Goal: Task Accomplishment & Management: Manage account settings

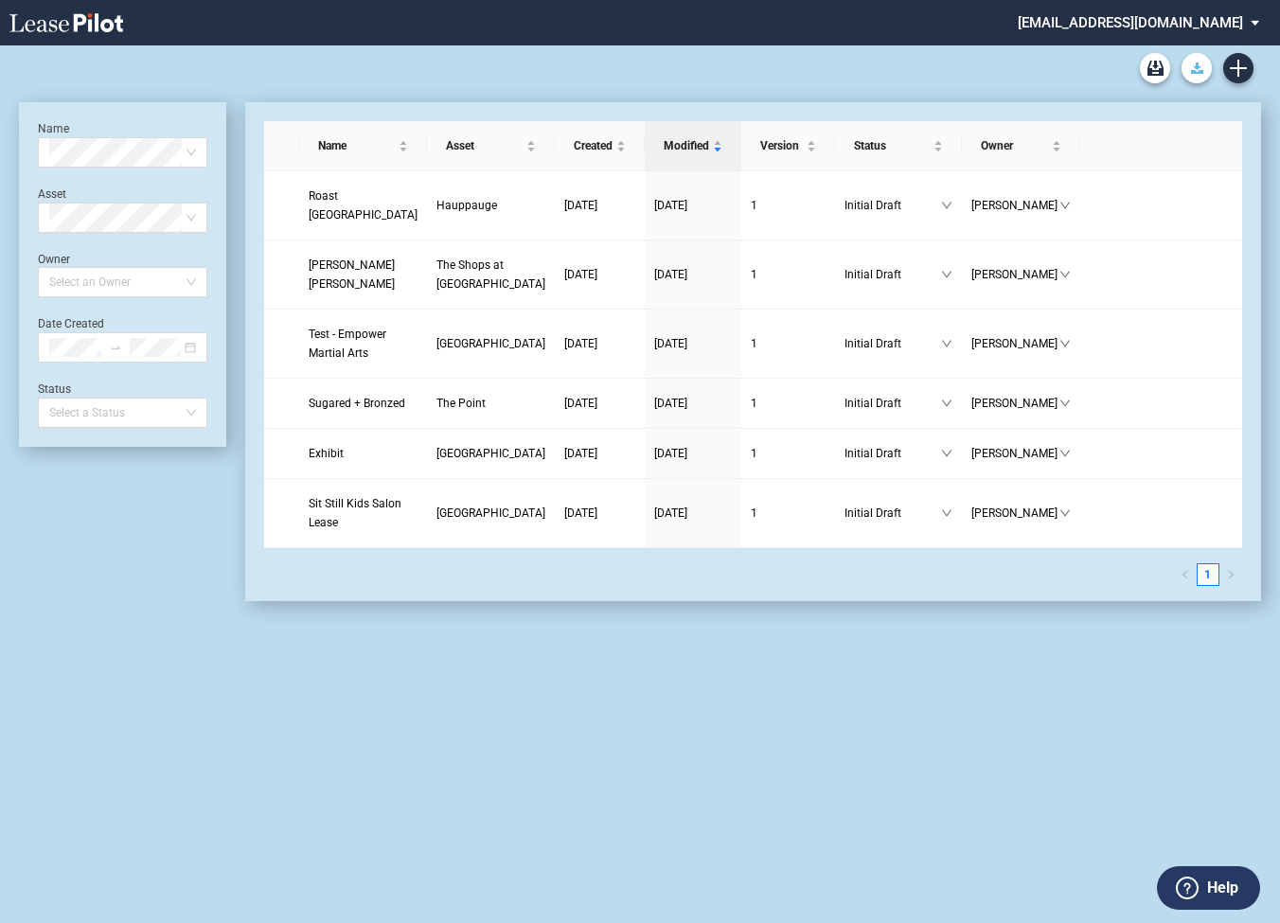
click at [1198, 69] on icon "Download Blank Form" at bounding box center [1197, 67] width 12 height 11
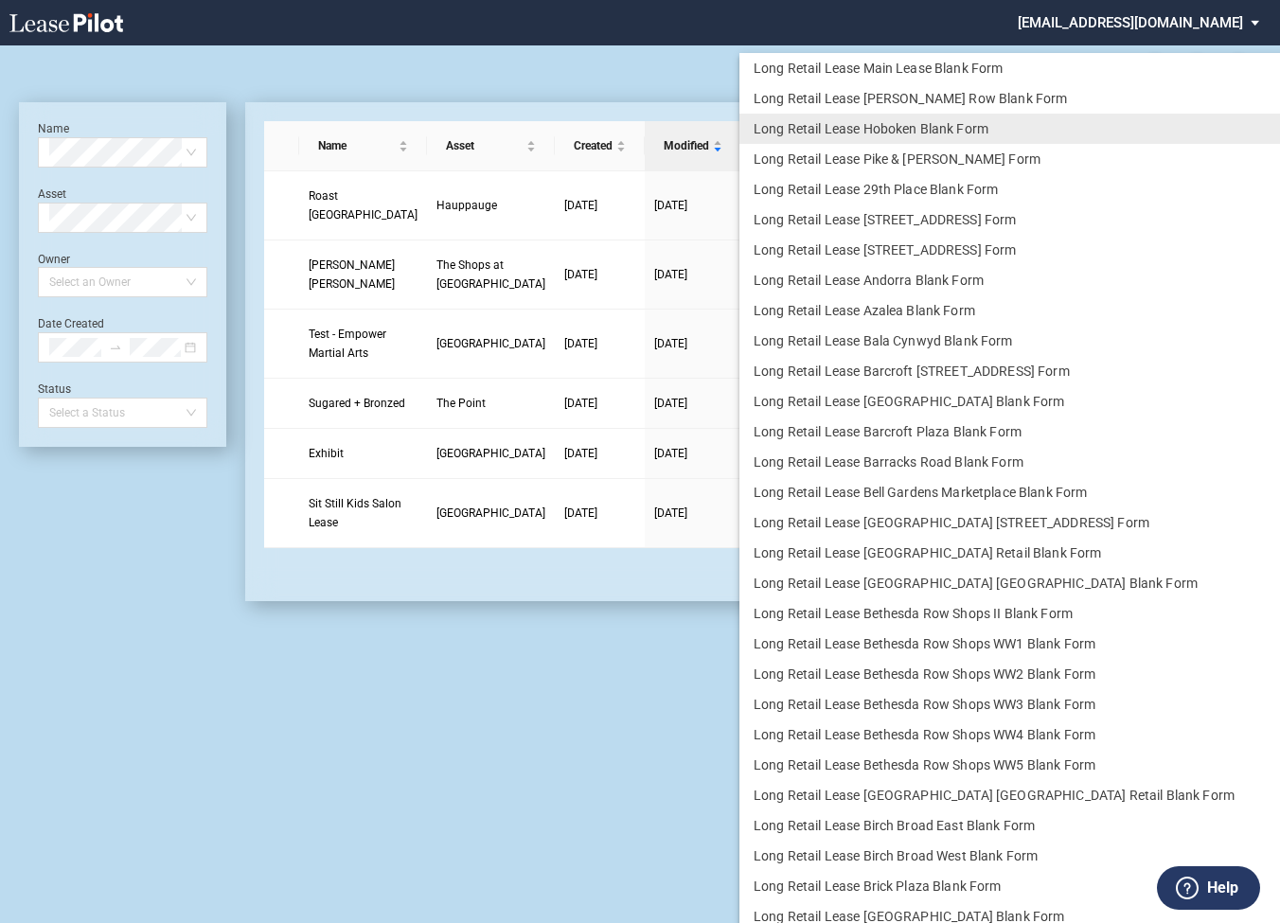
click at [677, 45] on md-backdrop at bounding box center [640, 461] width 1280 height 923
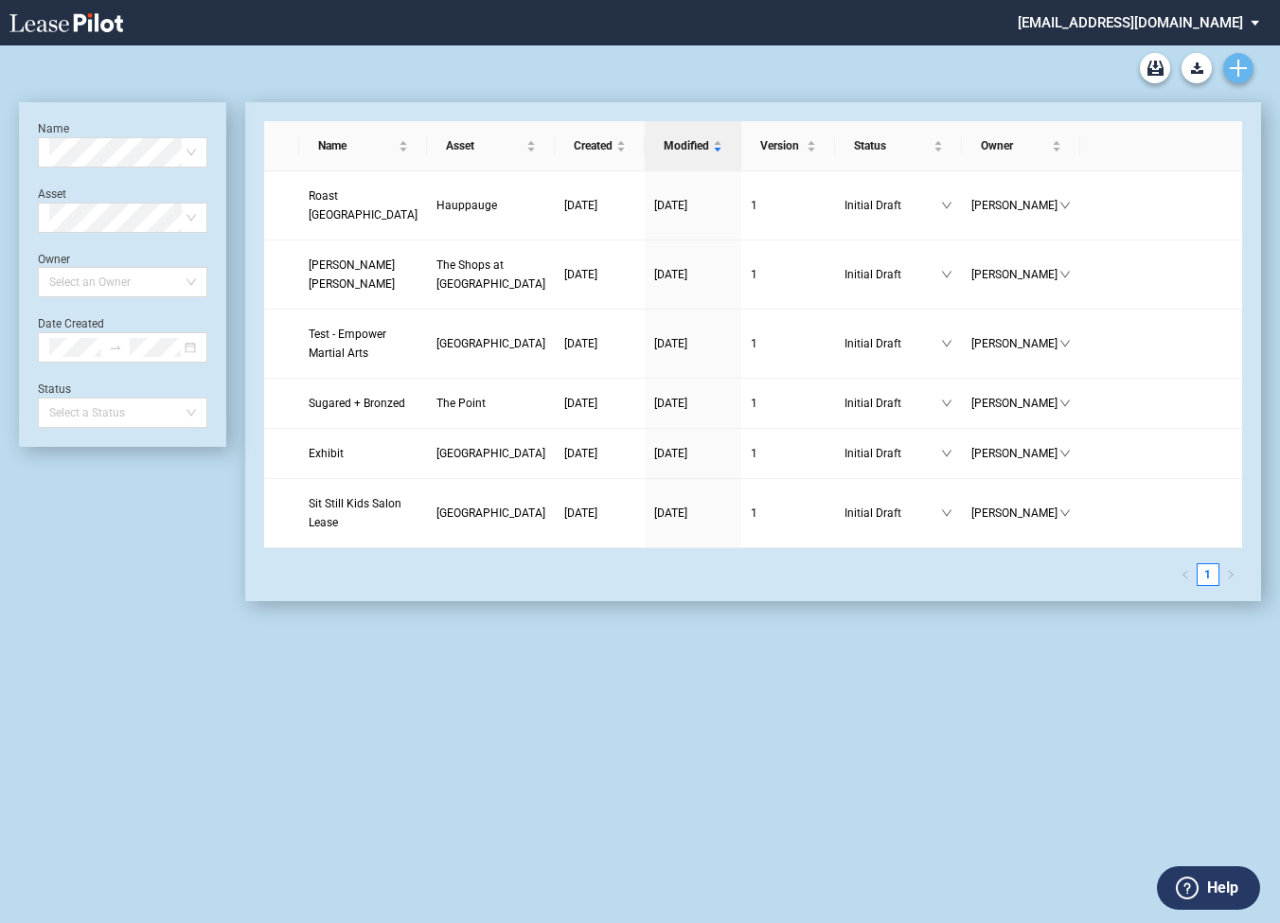
click at [1239, 71] on icon "Create new document" at bounding box center [1238, 68] width 17 height 17
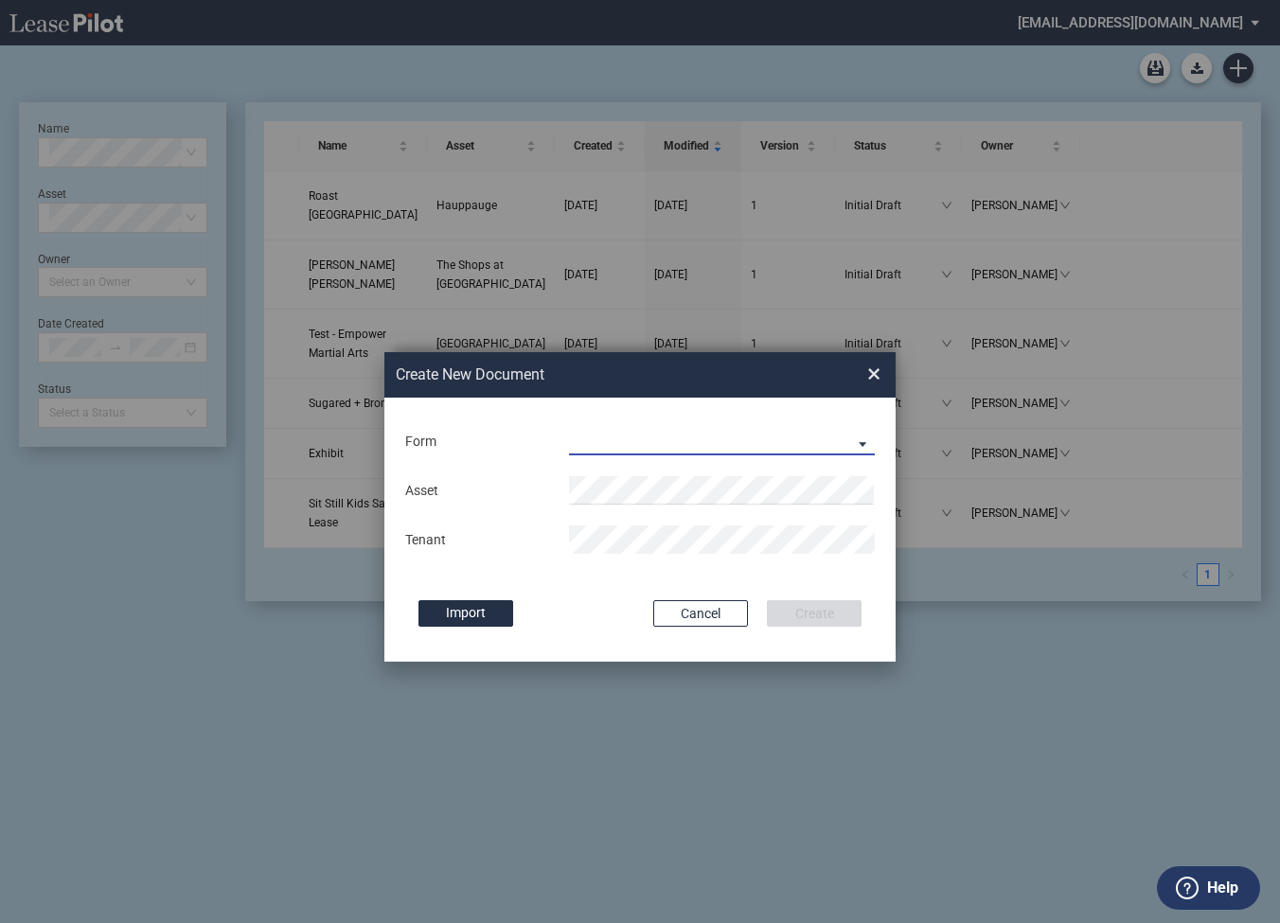
click at [583, 451] on md-select "Long Retail Lease Long Retail Lease Santana Row Long Retail Lease Hoboken Long …" at bounding box center [722, 441] width 306 height 28
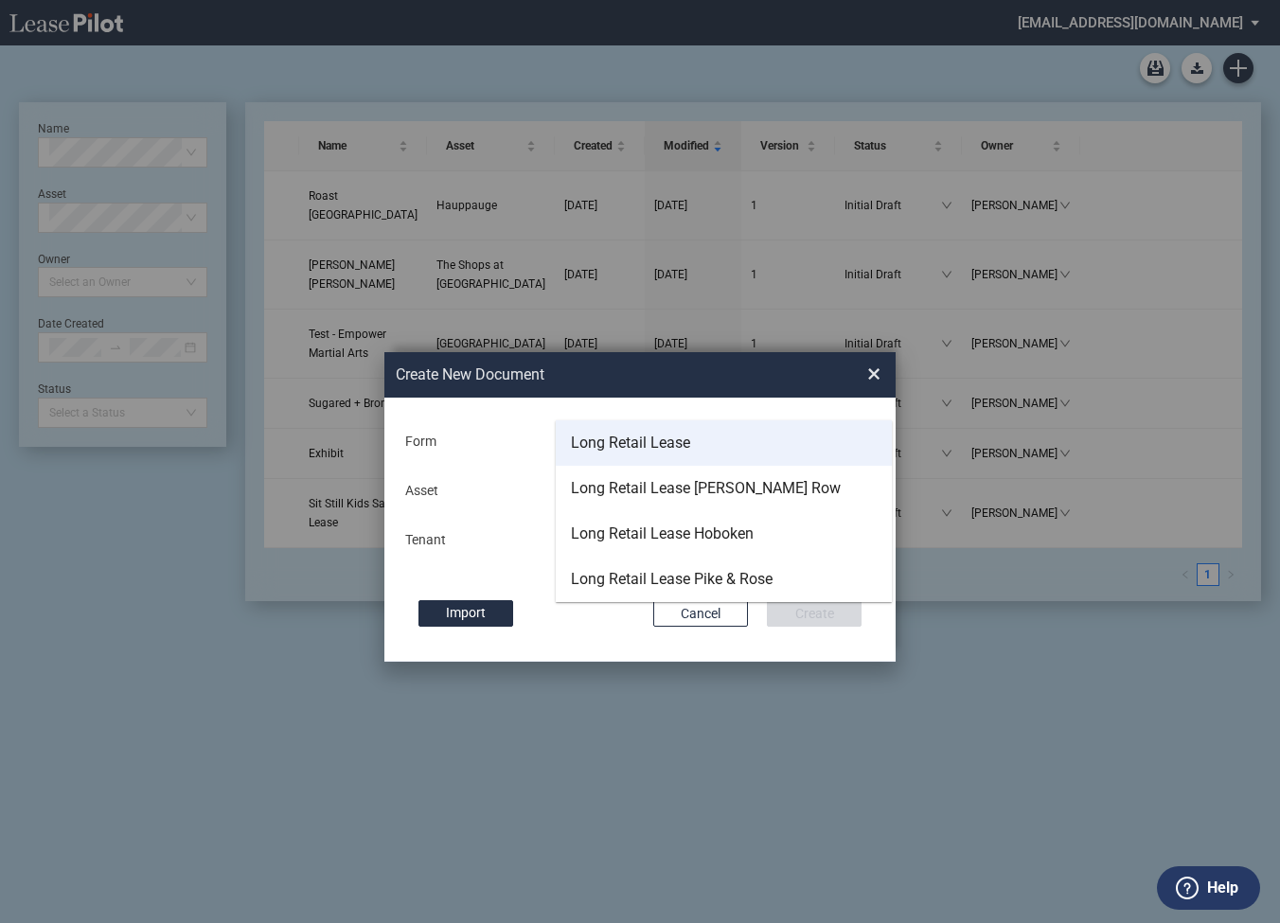
click at [582, 449] on div "Long Retail Lease" at bounding box center [630, 443] width 119 height 21
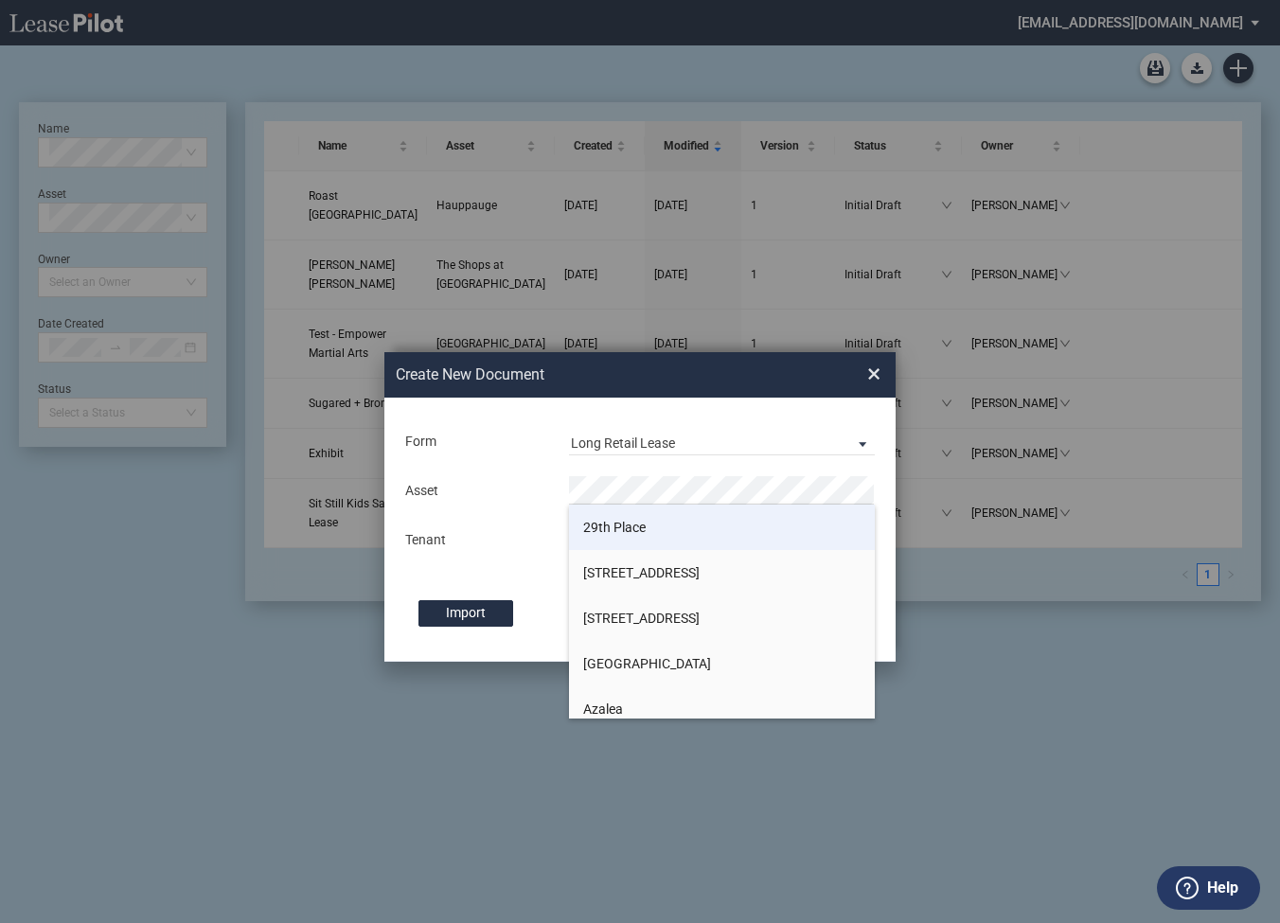
click at [592, 526] on span "29th Place" at bounding box center [614, 527] width 62 height 15
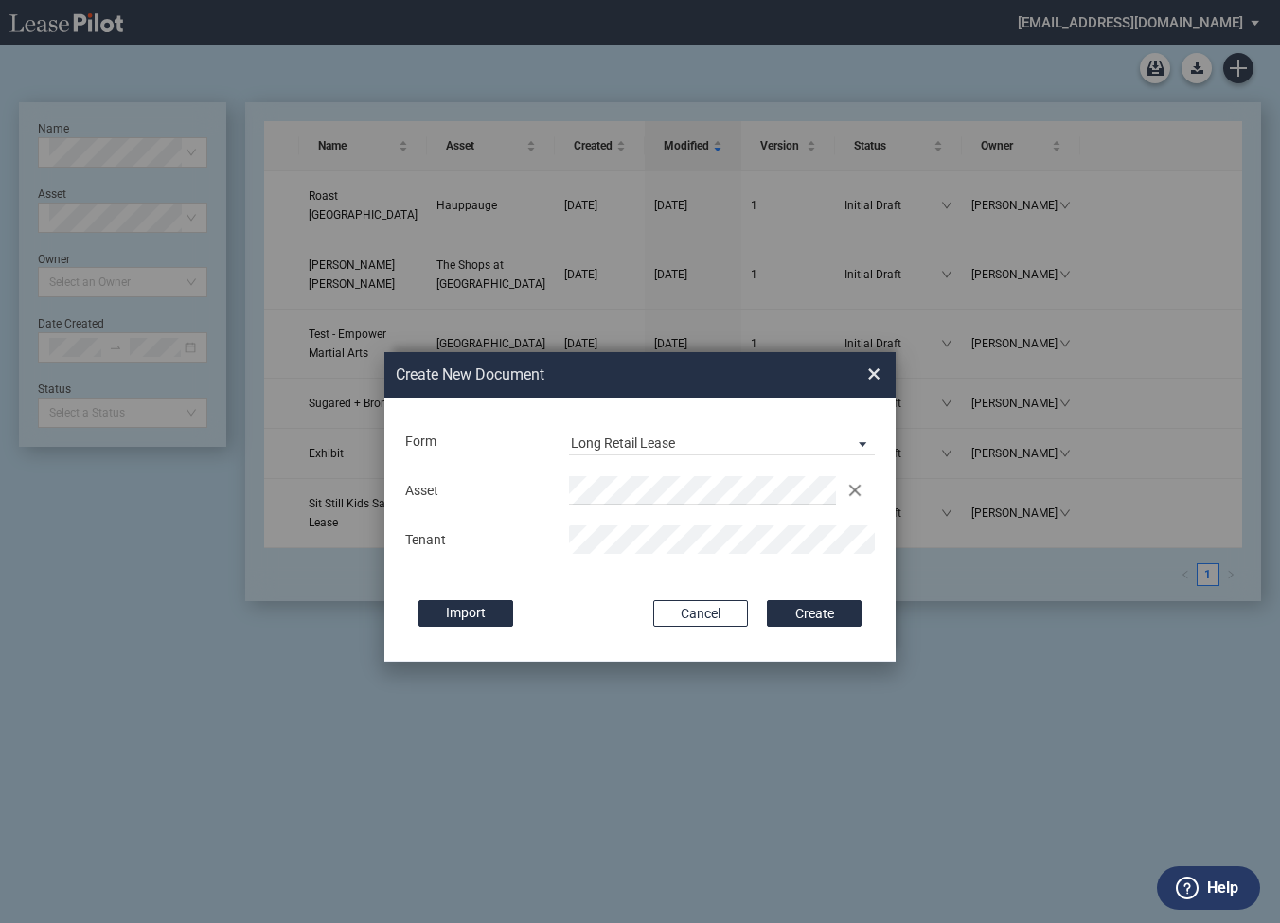
click at [767, 600] on button "Create" at bounding box center [814, 613] width 95 height 27
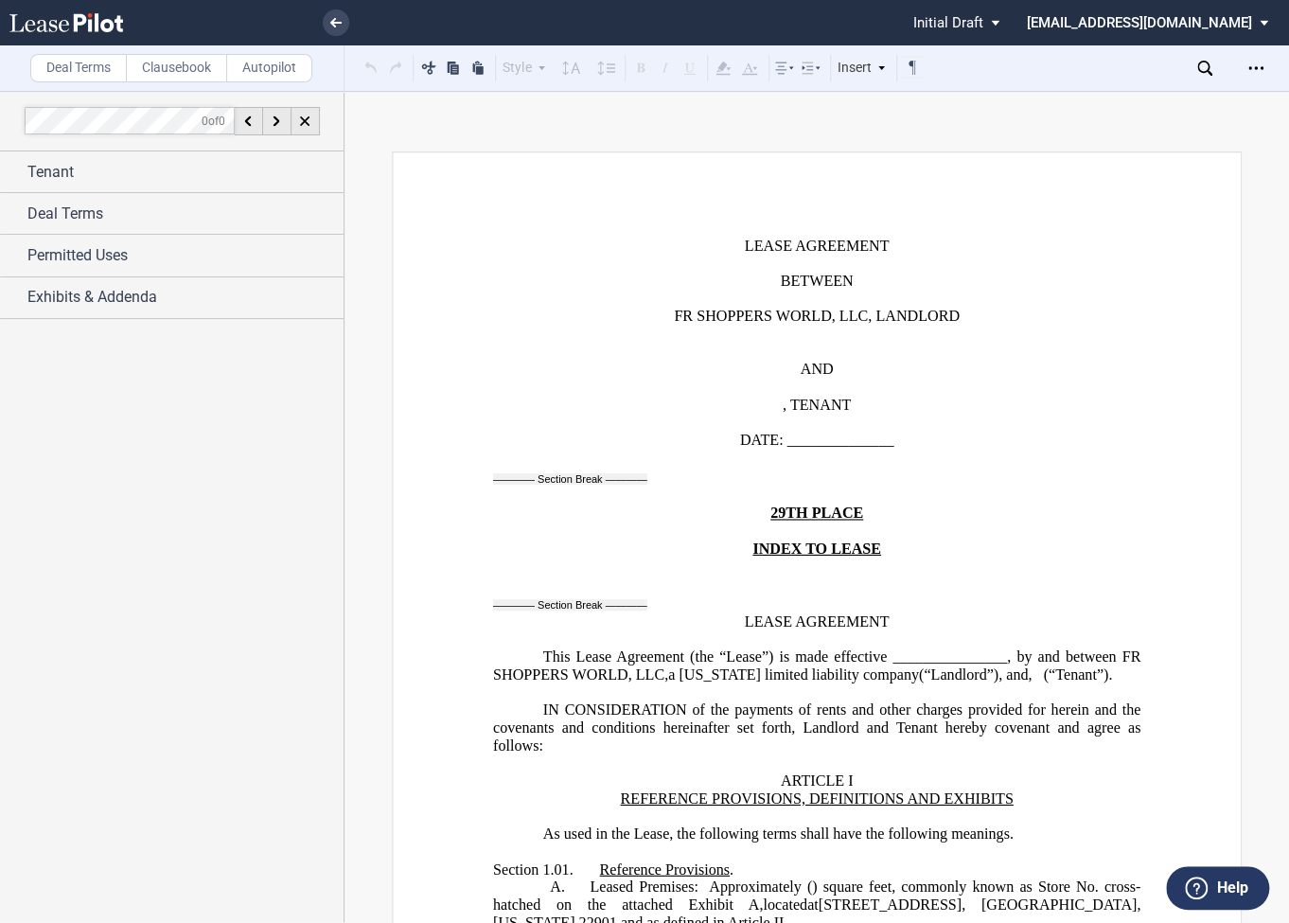
click at [1205, 129] on div "Deal Terms Clausebook Autopilot Style Normal 8pt 9pt 10pt 10.5pt 11pt 12pt 14pt…" at bounding box center [644, 507] width 1289 height 832
click at [1255, 68] on use "Open Lease options menu" at bounding box center [1256, 67] width 15 height 3
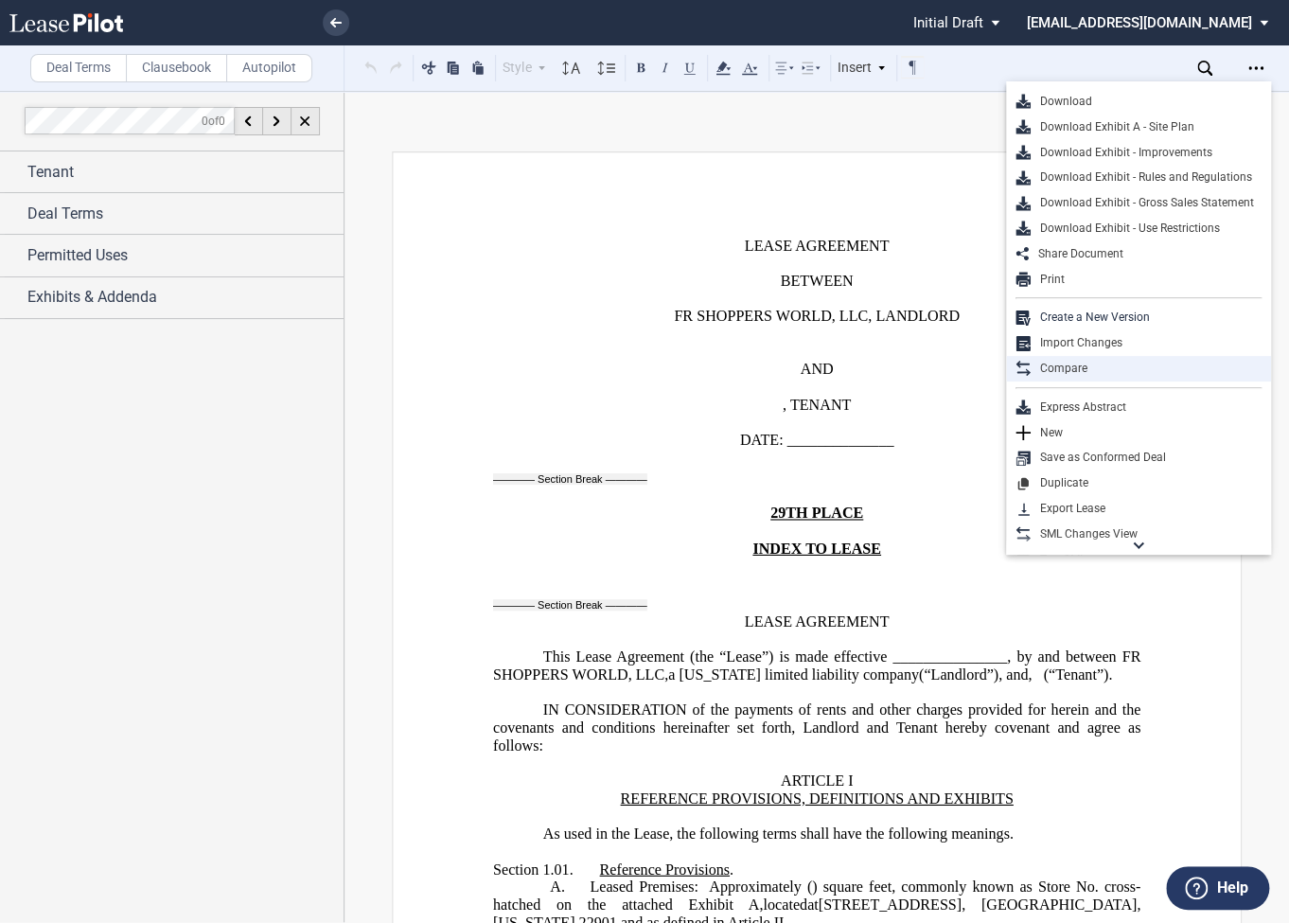
click at [1079, 364] on div "Compare" at bounding box center [1146, 369] width 231 height 16
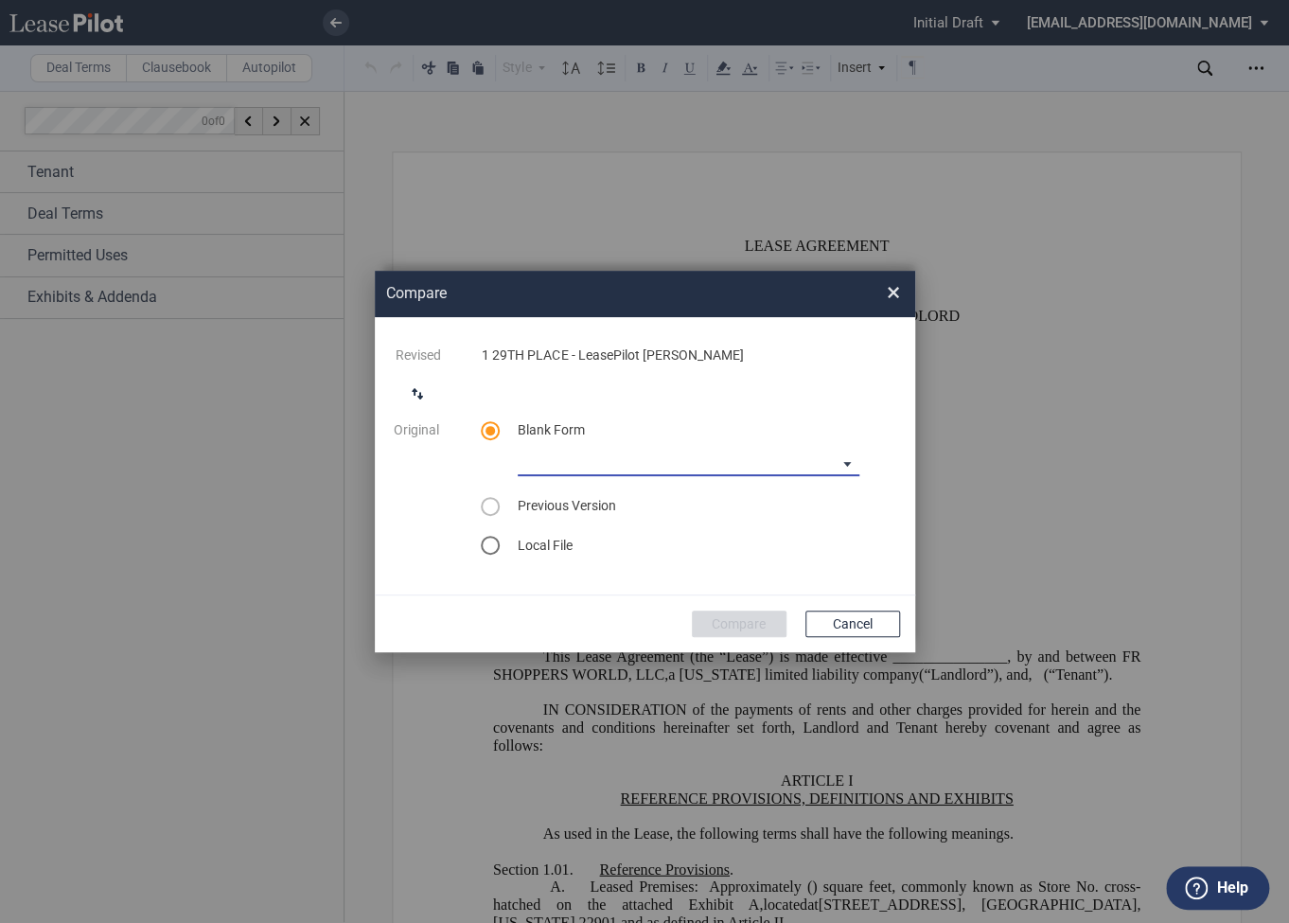
click at [601, 475] on md-select "Long Retail Lease Main Lease Blank Form Long Retail Lease Santana Row Blank For…" at bounding box center [689, 462] width 342 height 28
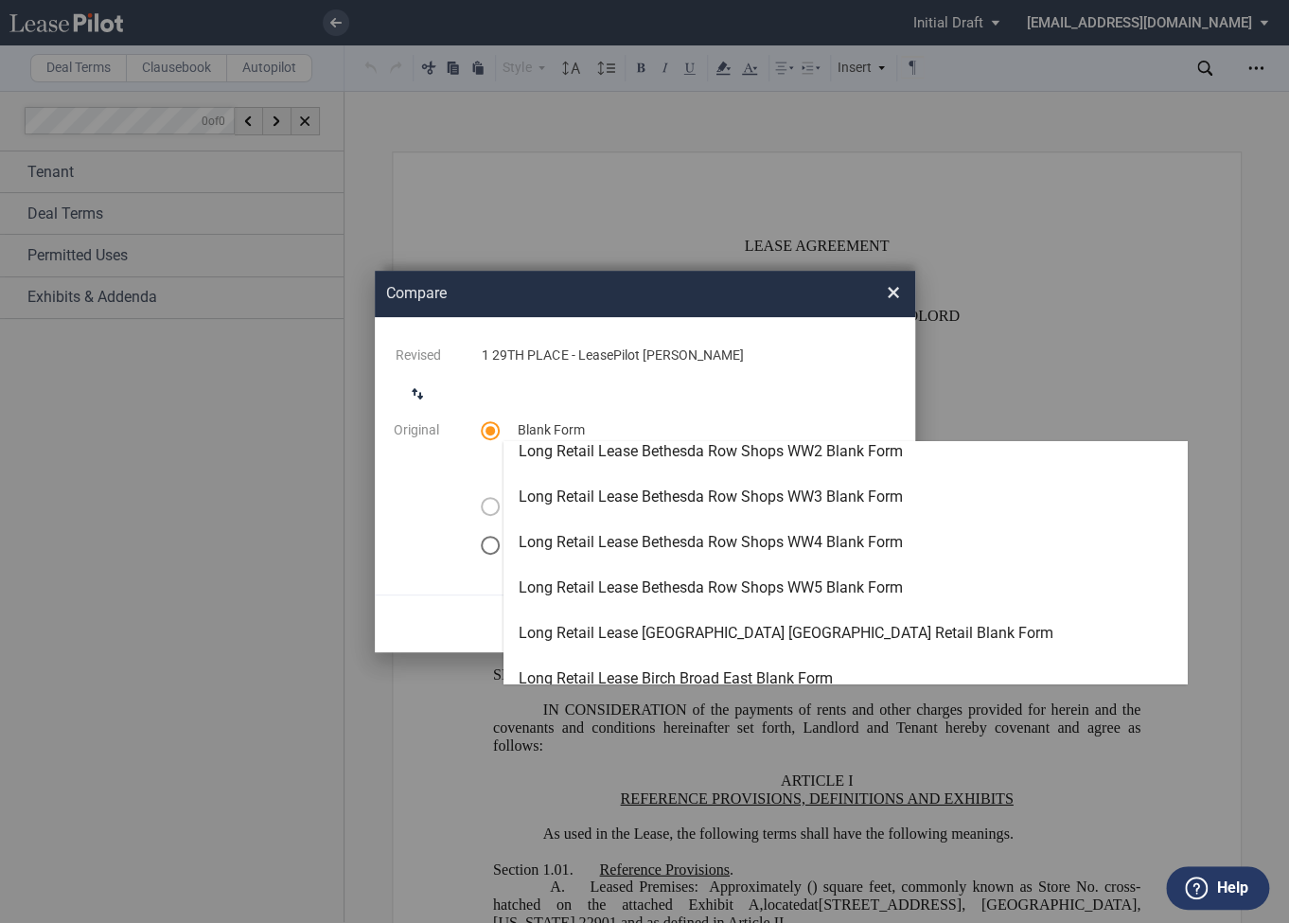
scroll to position [923, 0]
type md-option "[object Object]"
click at [333, 27] on md-backdrop at bounding box center [644, 461] width 1289 height 923
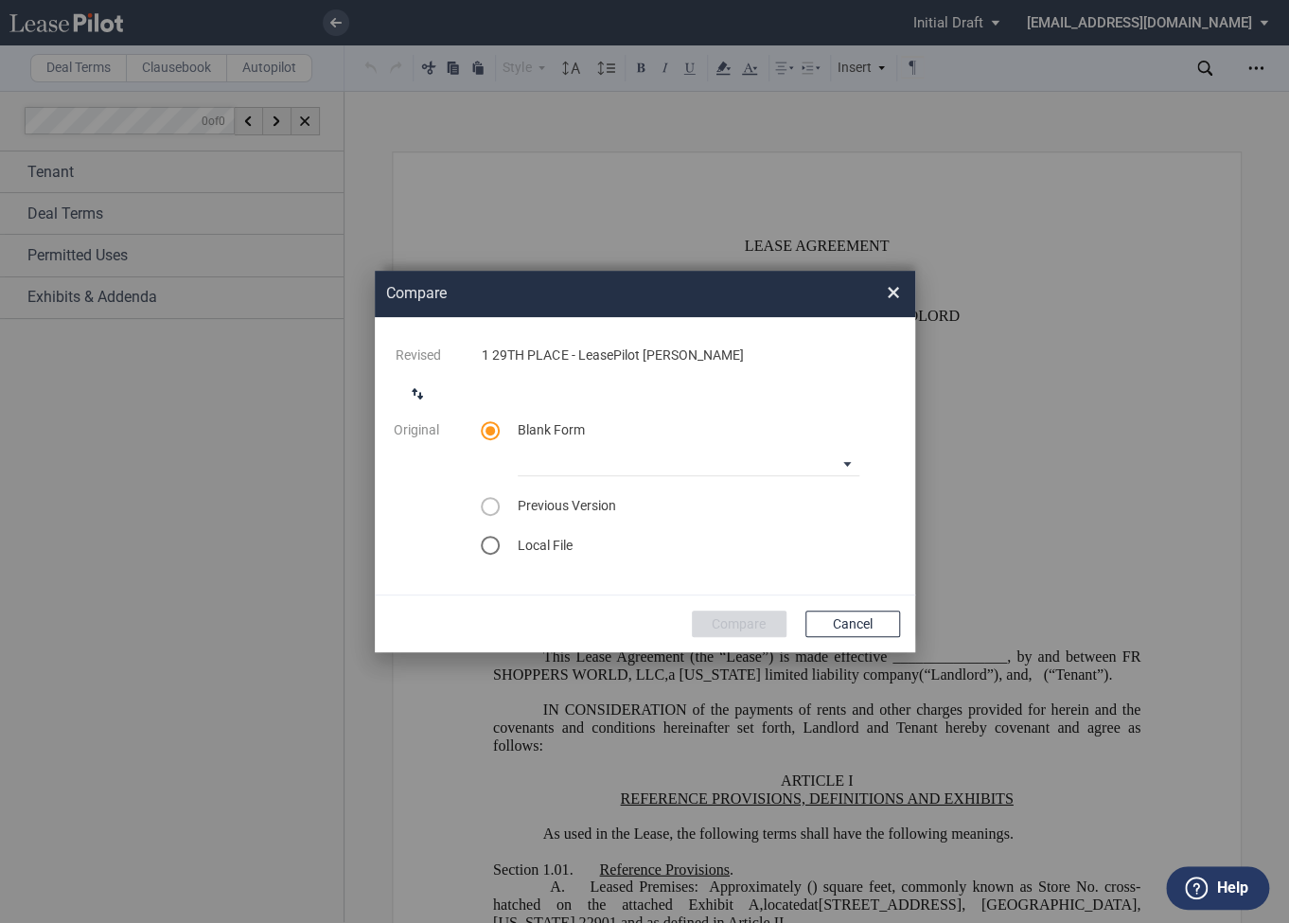
click at [466, 204] on div "Compare × Revised 1 29TH PLACE - LeasePilot David Test Original Blank Form Prev…" at bounding box center [644, 461] width 1289 height 923
click at [893, 293] on span "×" at bounding box center [893, 292] width 13 height 30
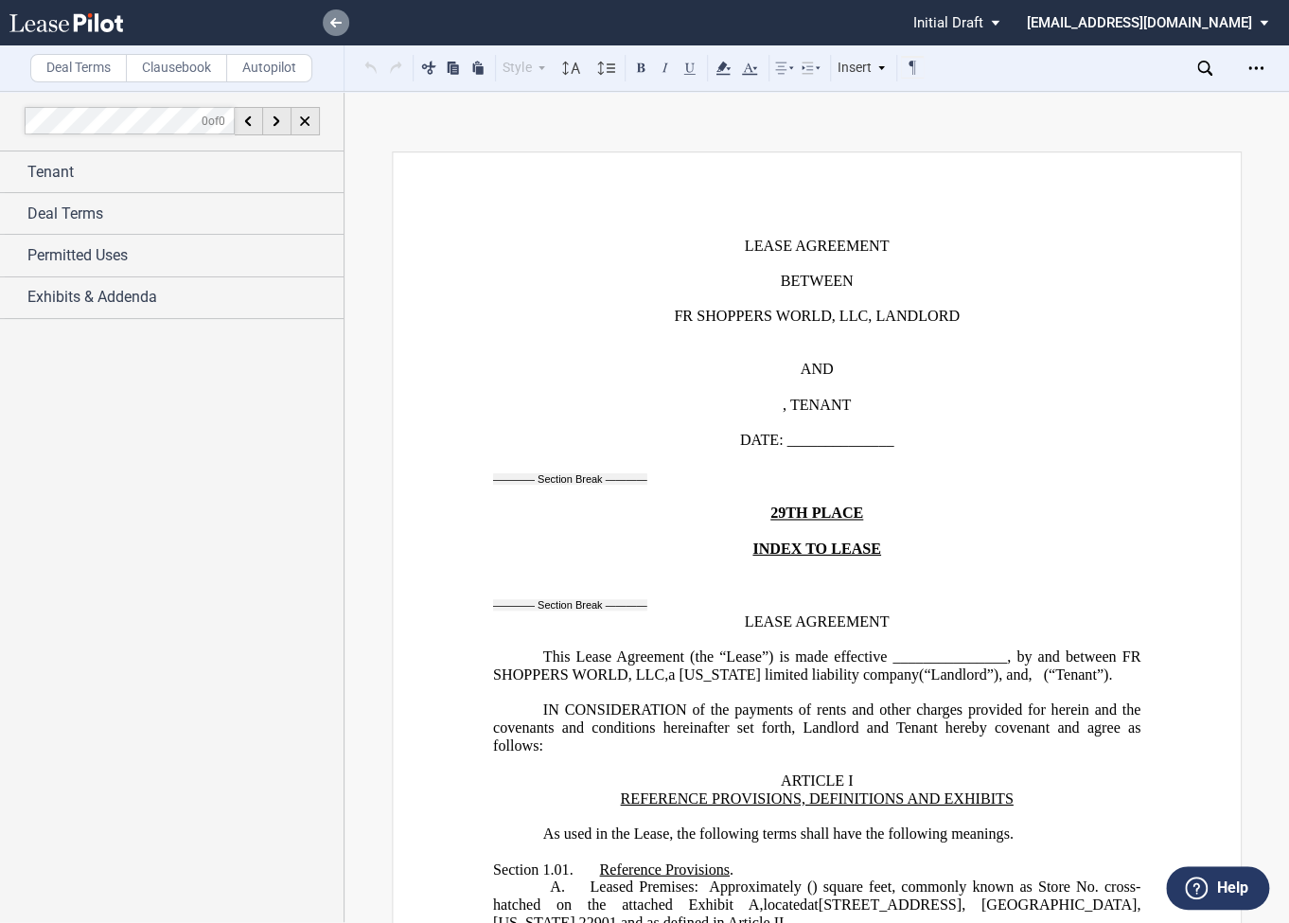
click at [330, 26] on icon at bounding box center [335, 22] width 11 height 9
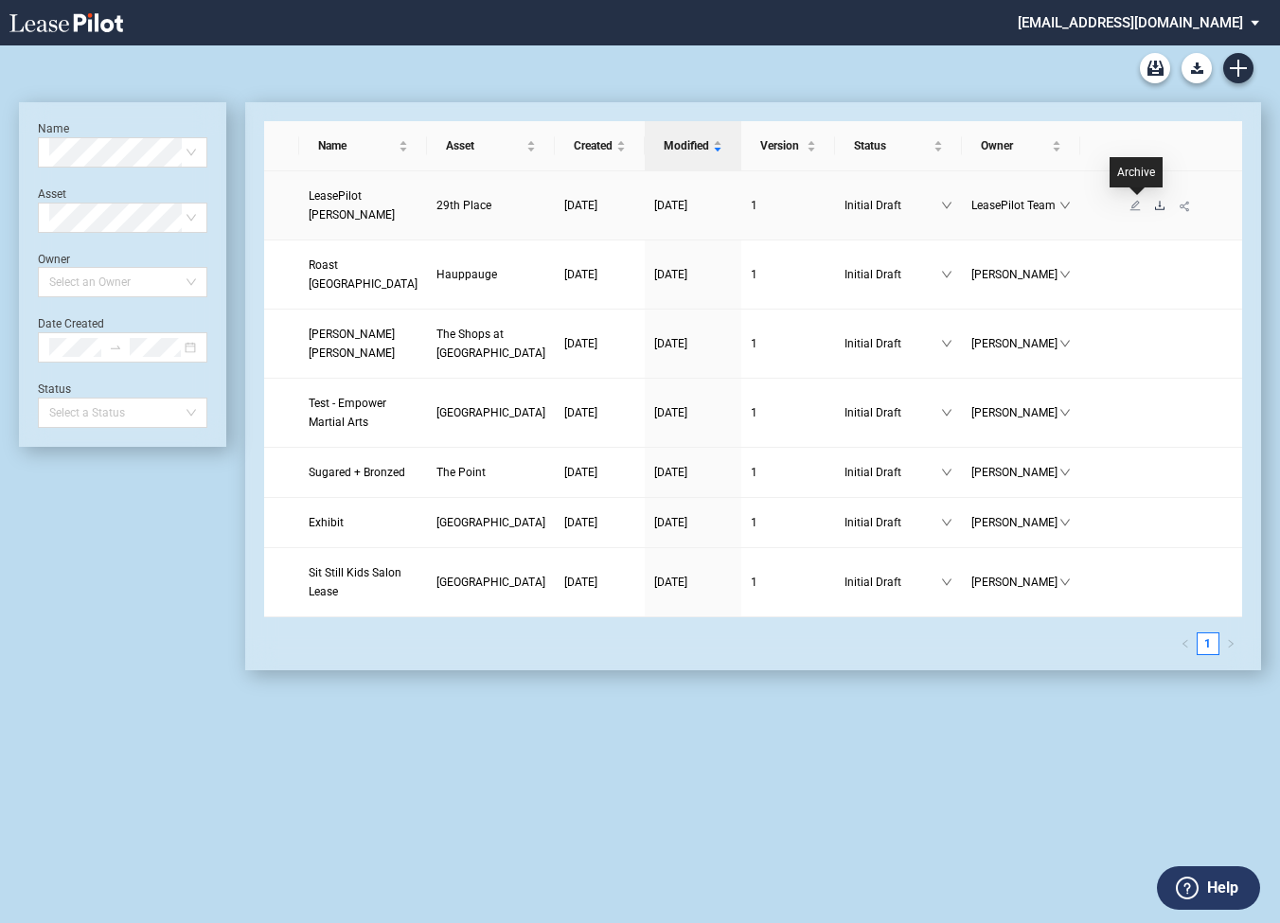
click at [1155, 205] on icon "download" at bounding box center [1159, 205] width 9 height 9
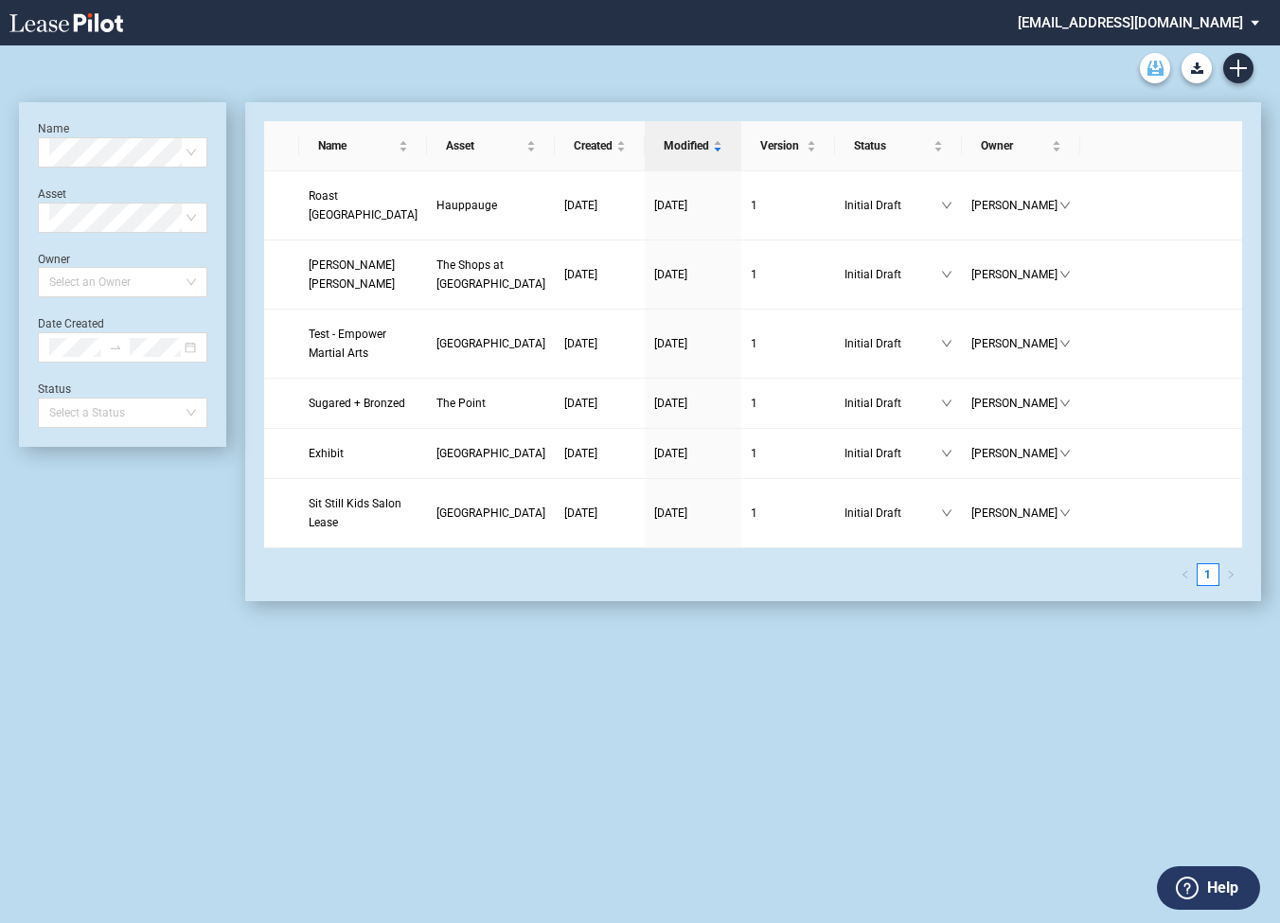
click at [1154, 66] on use "Archive" at bounding box center [1155, 68] width 16 height 15
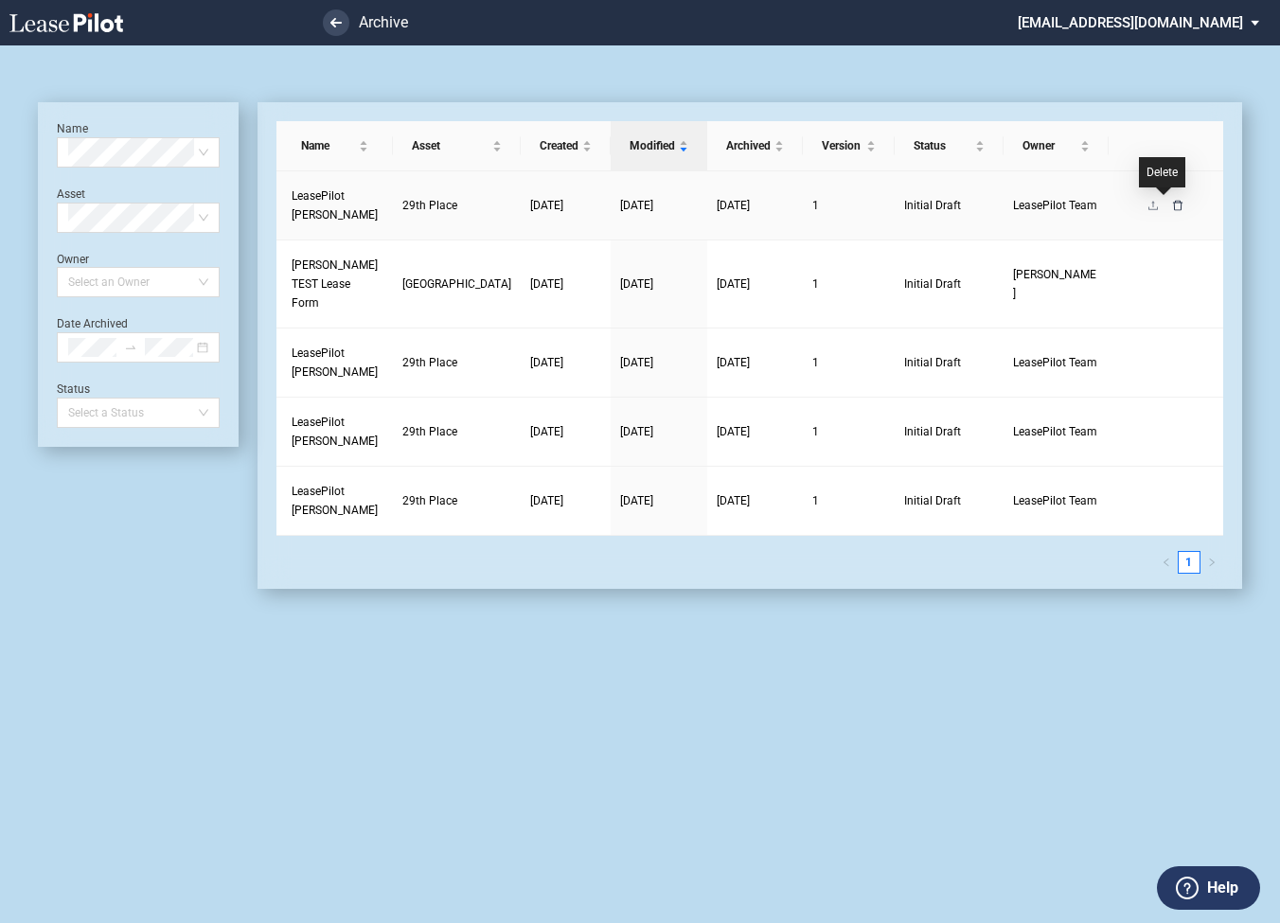
click at [1172, 206] on icon "delete" at bounding box center [1177, 205] width 11 height 11
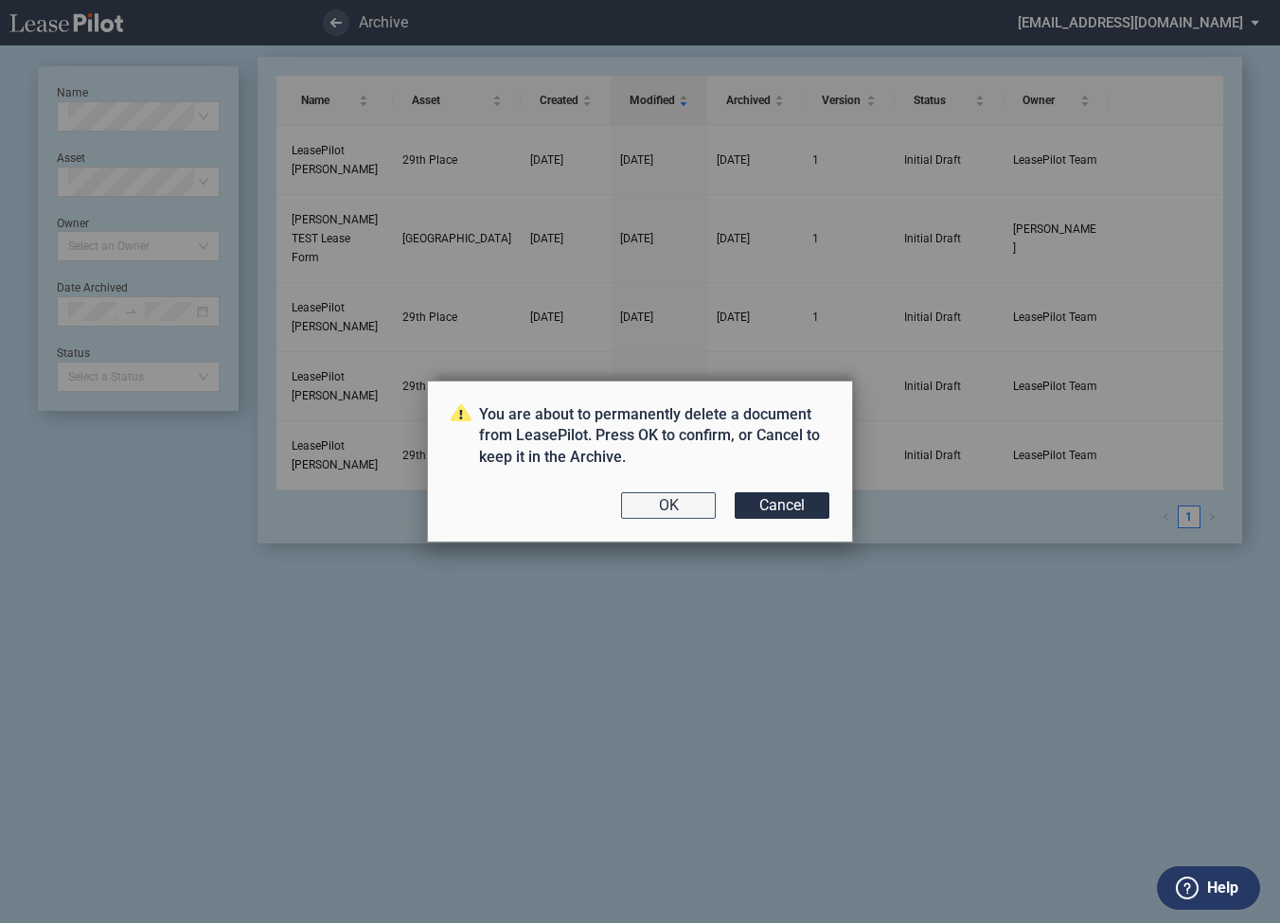
click at [667, 506] on button "OK" at bounding box center [668, 505] width 95 height 27
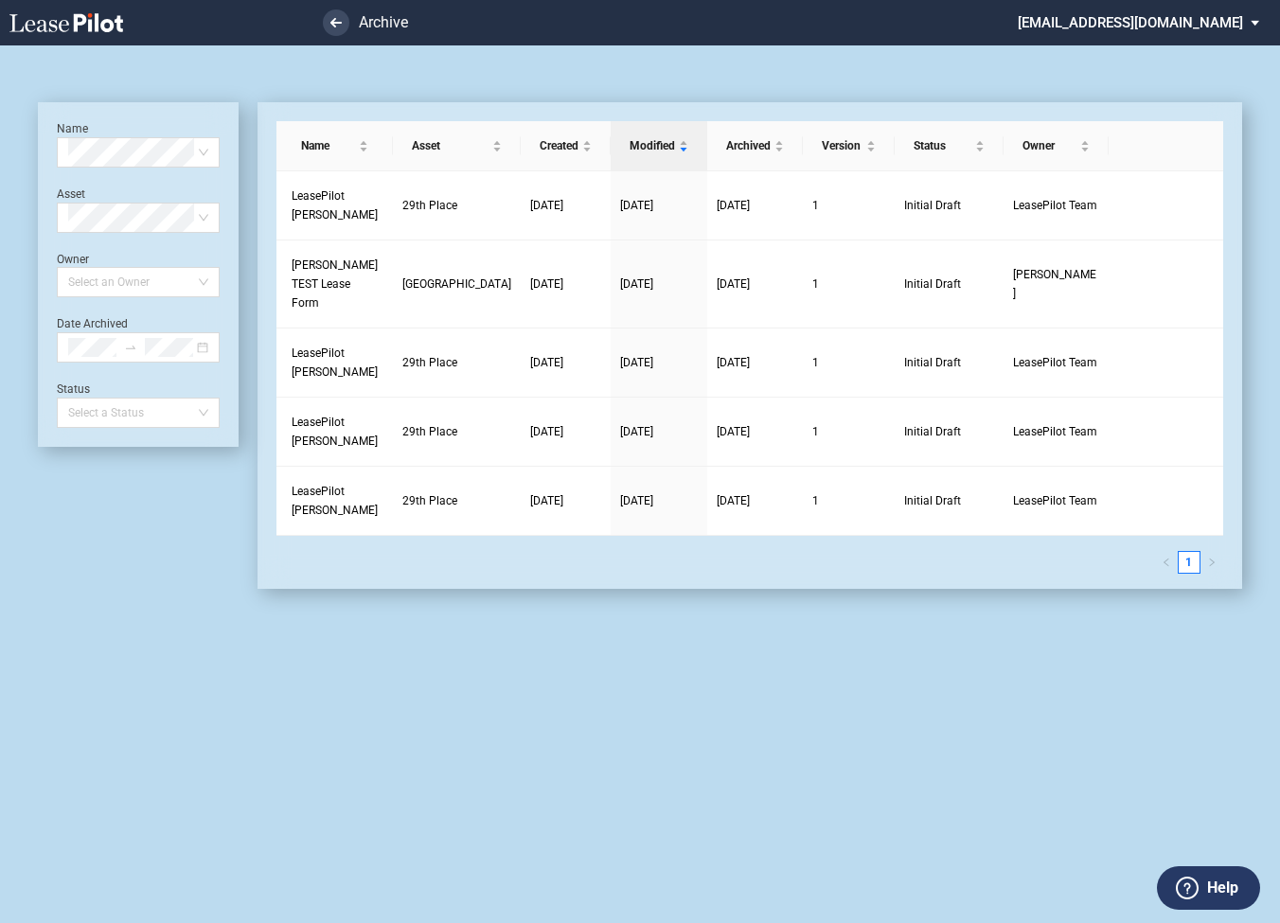
scroll to position [45, 0]
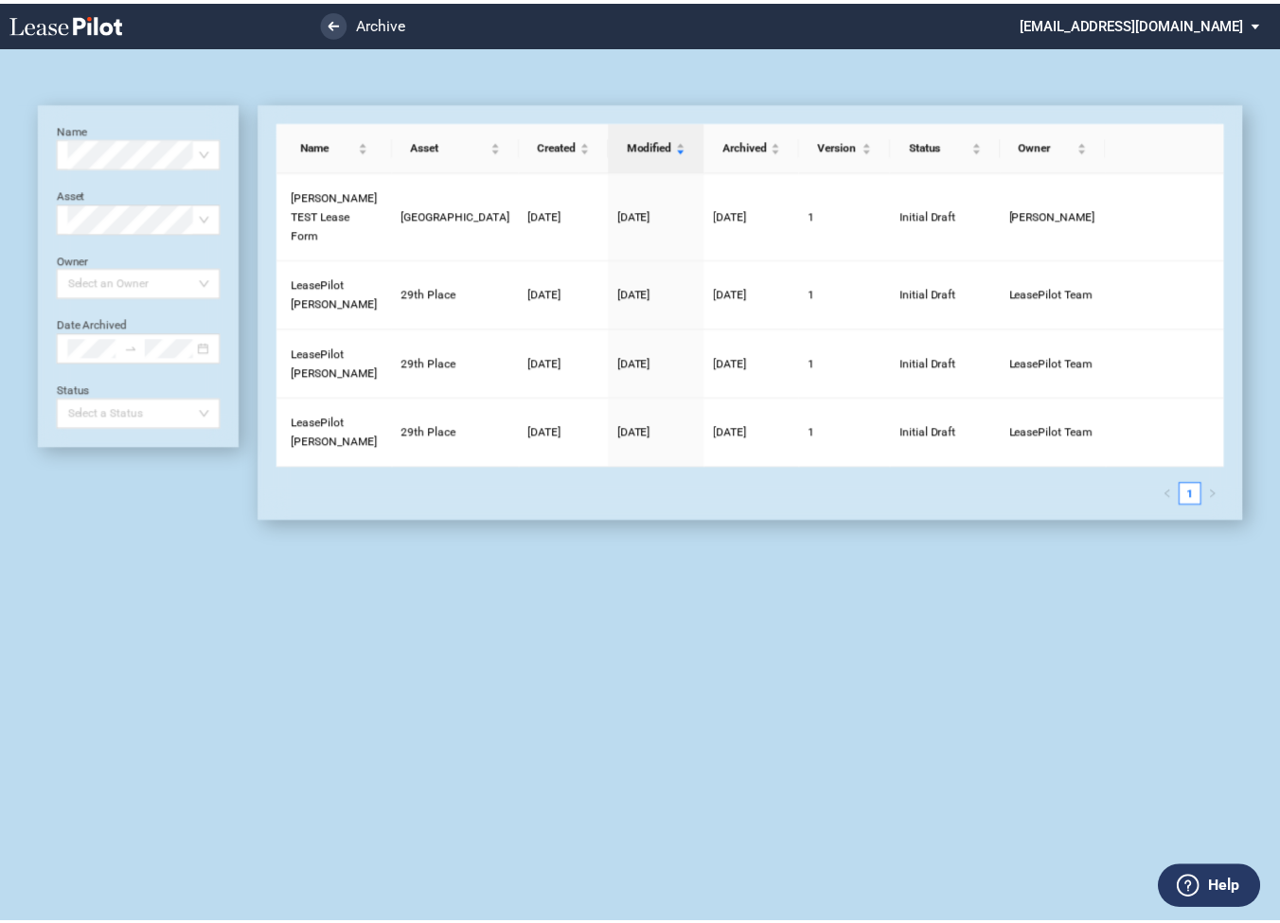
scroll to position [45, 0]
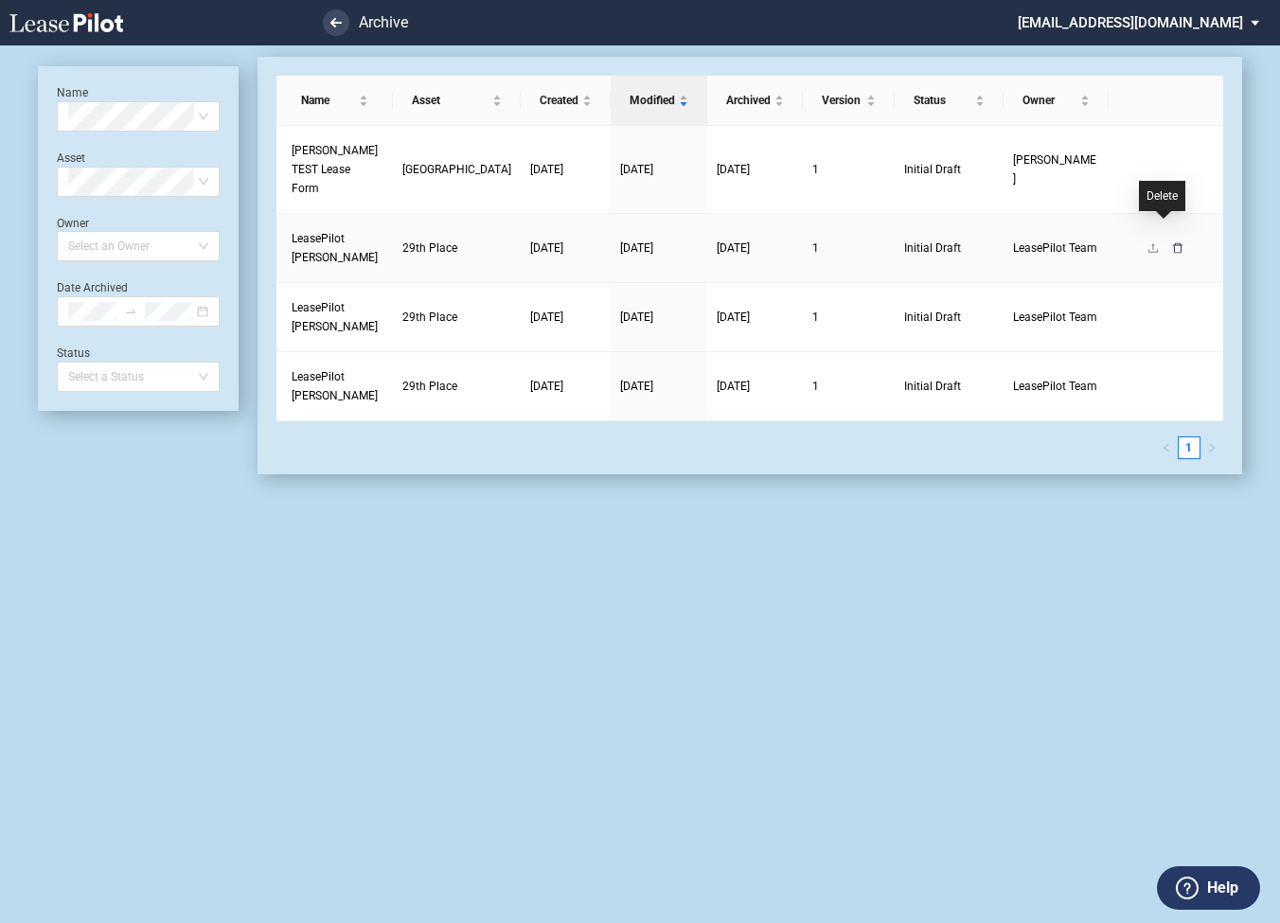
click at [1172, 242] on icon "delete" at bounding box center [1177, 247] width 11 height 11
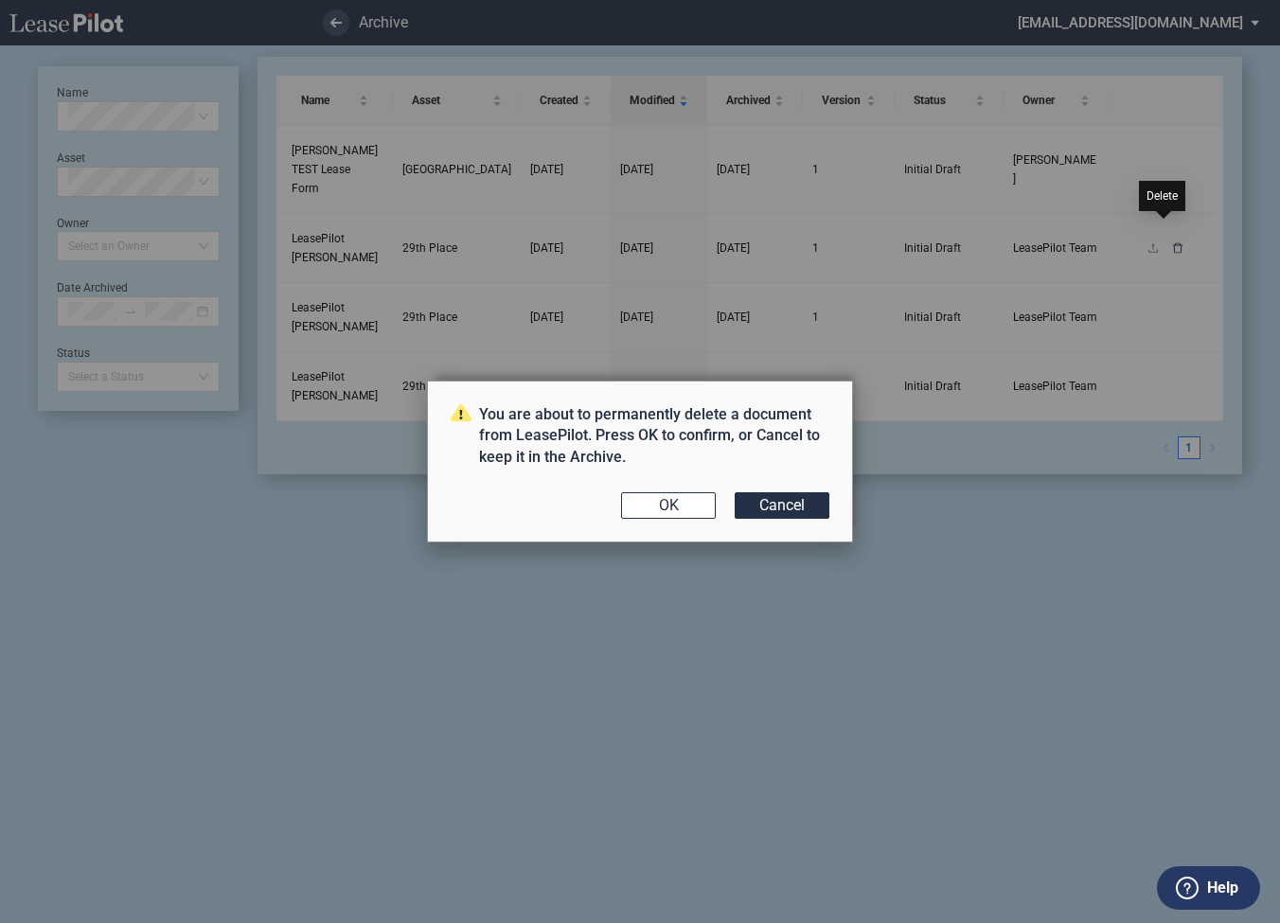
scroll to position [0, 0]
click at [680, 501] on button "OK" at bounding box center [668, 505] width 95 height 27
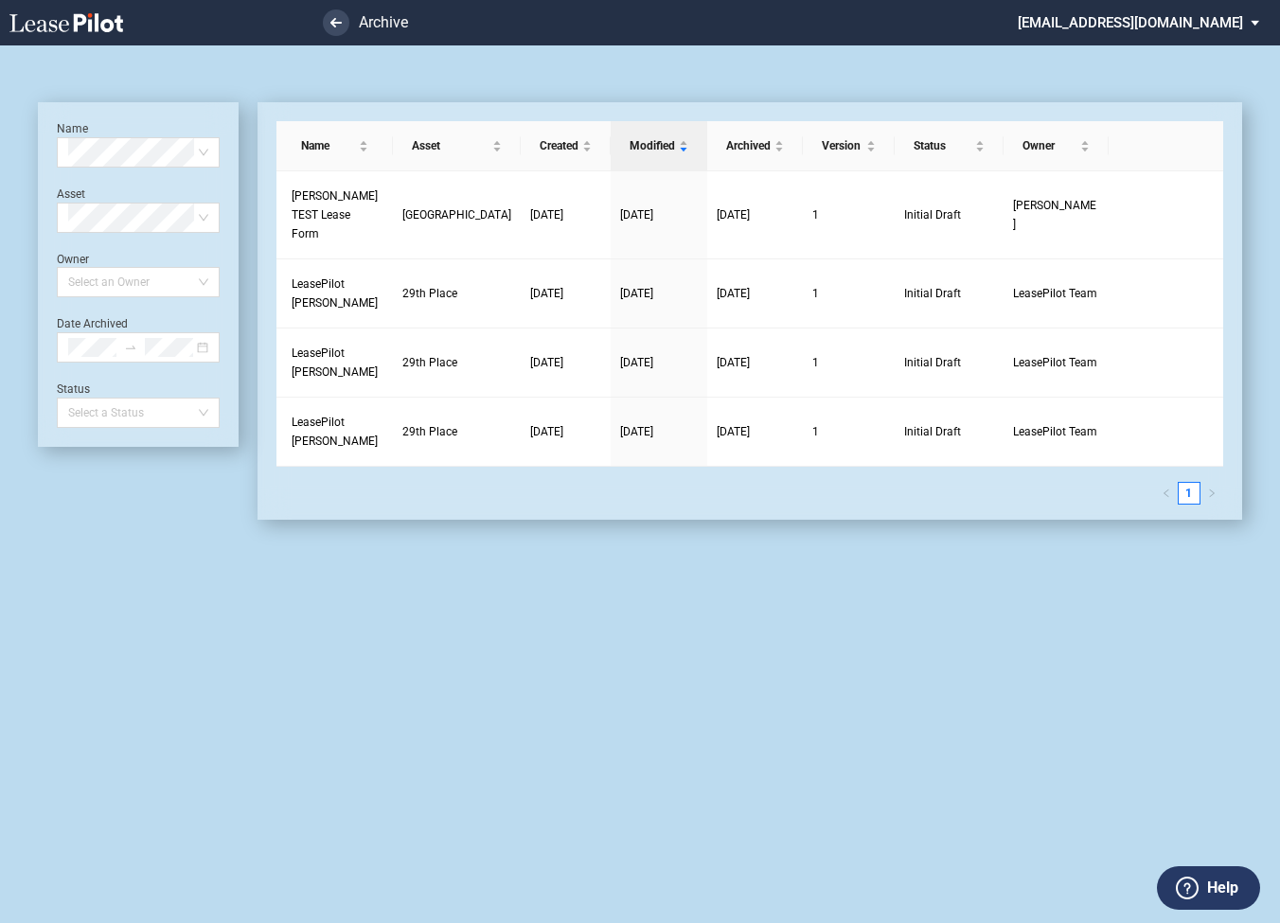
scroll to position [45, 0]
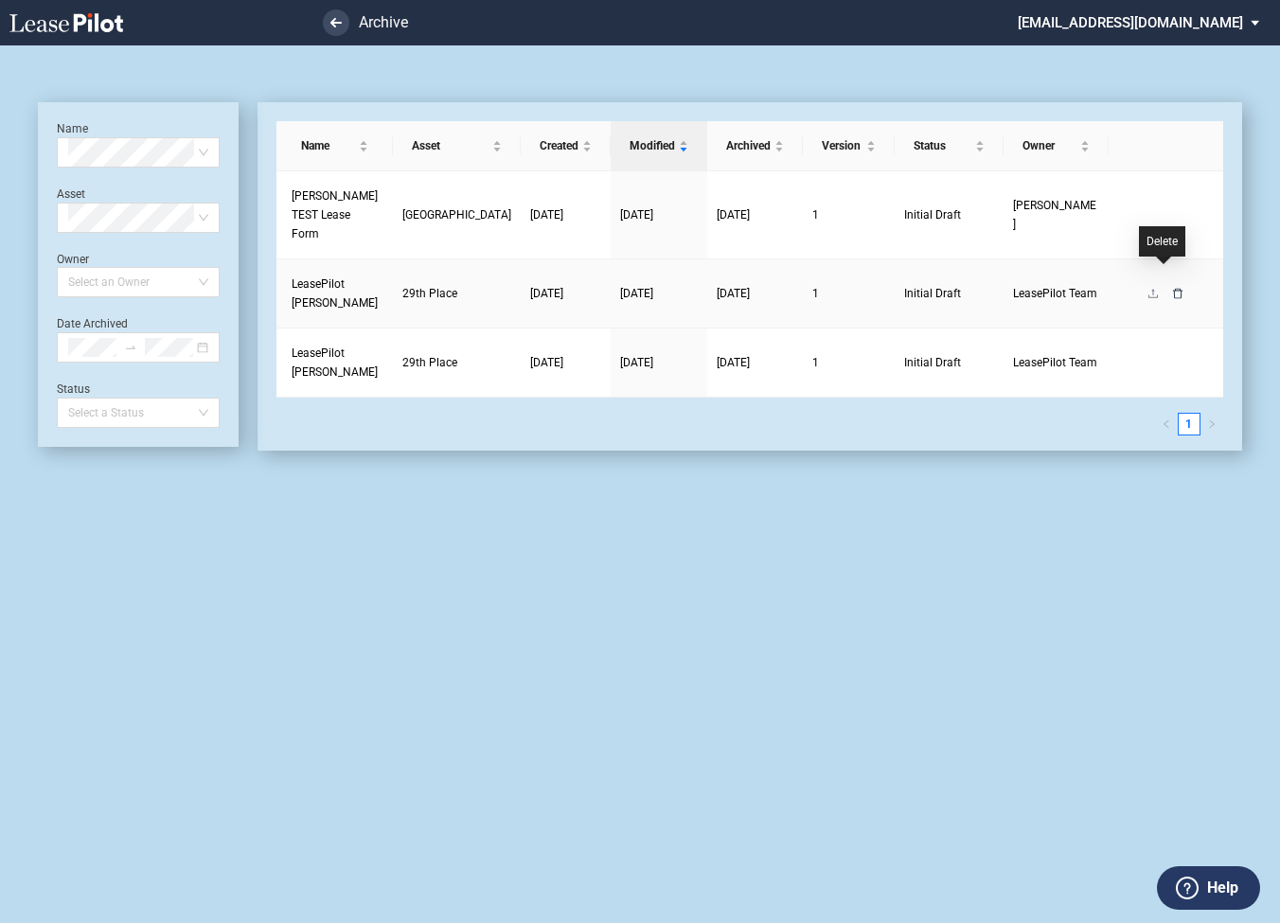
click at [1172, 288] on icon "delete" at bounding box center [1177, 293] width 11 height 11
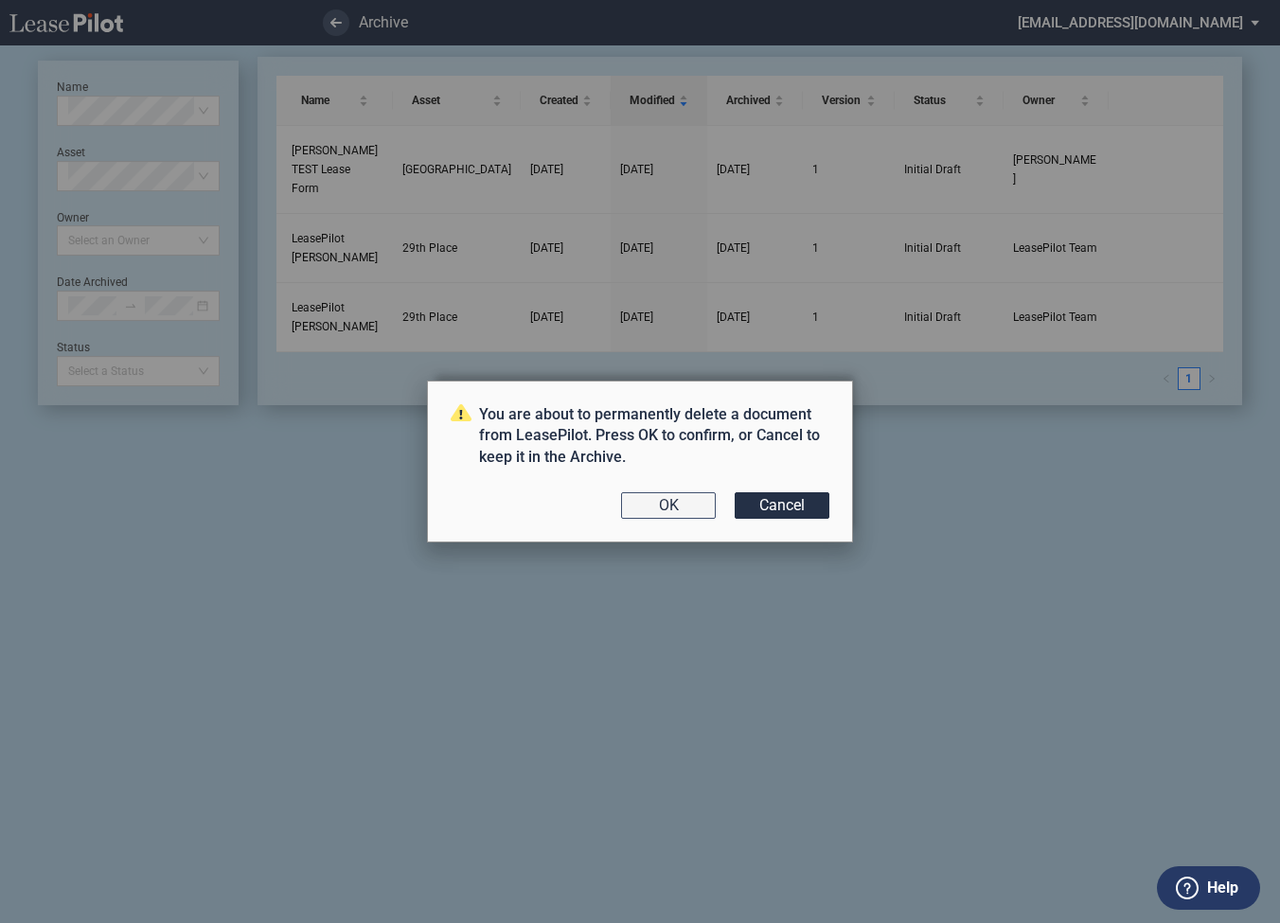
click at [682, 497] on button "OK" at bounding box center [668, 505] width 95 height 27
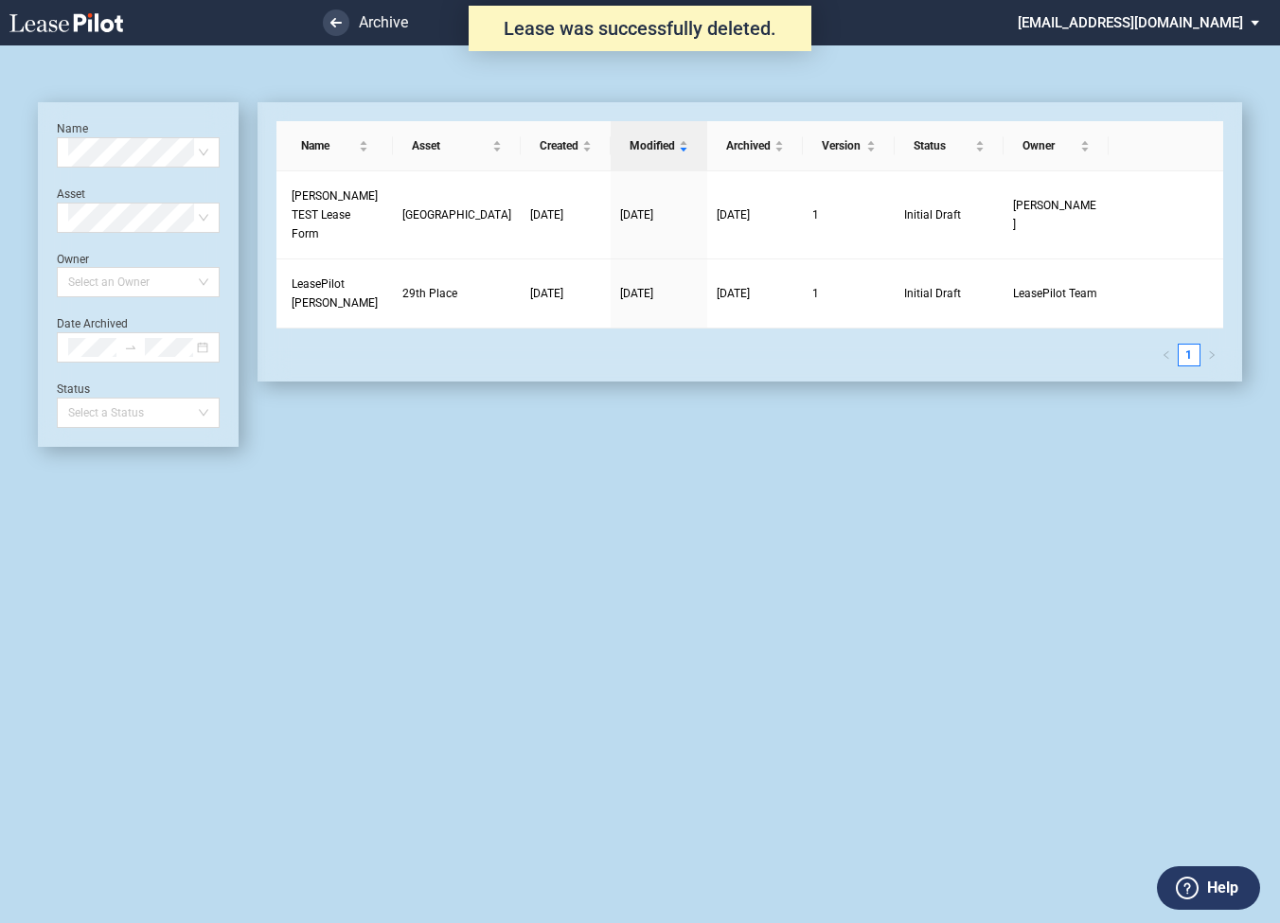
scroll to position [45, 0]
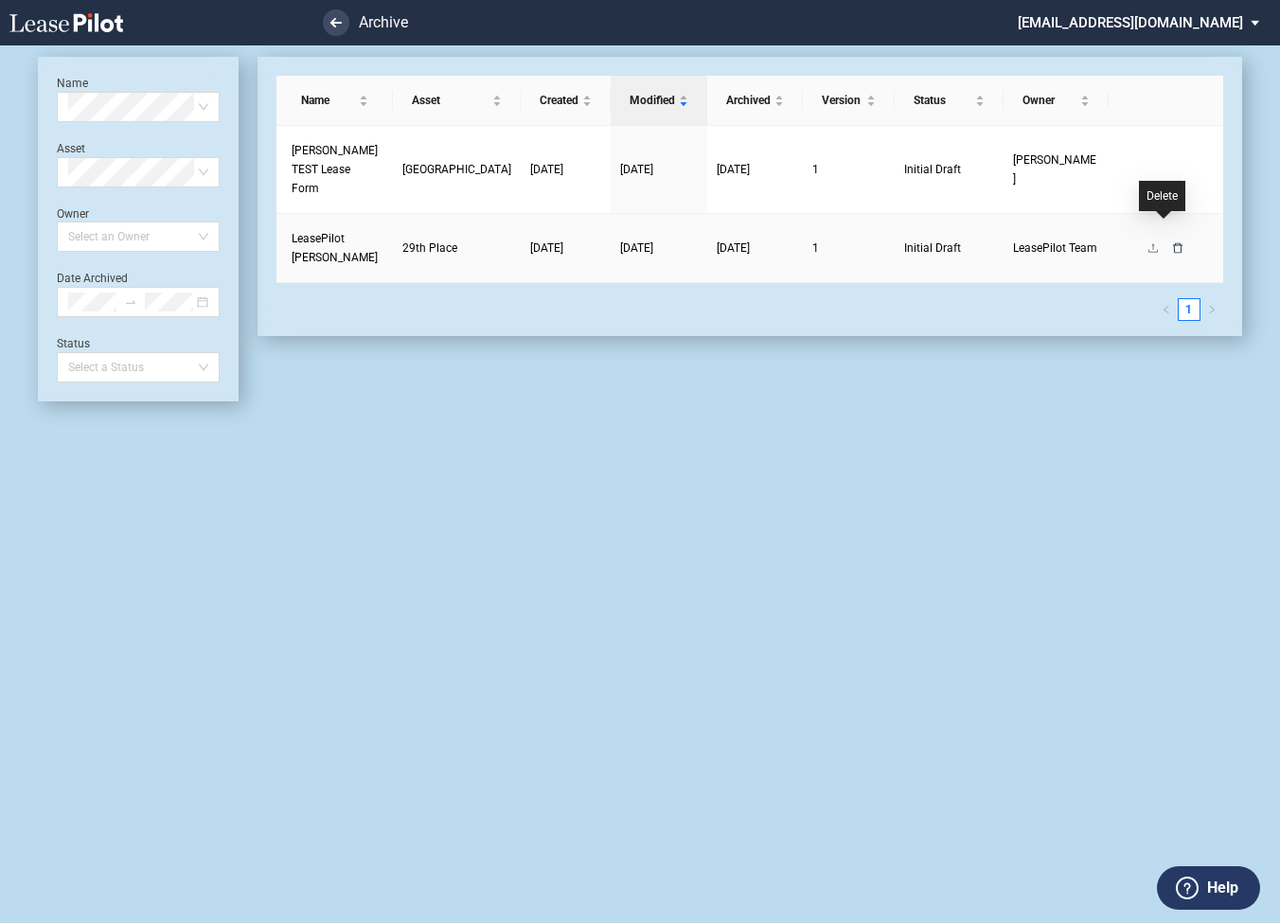
click at [1172, 242] on icon "delete" at bounding box center [1177, 247] width 11 height 11
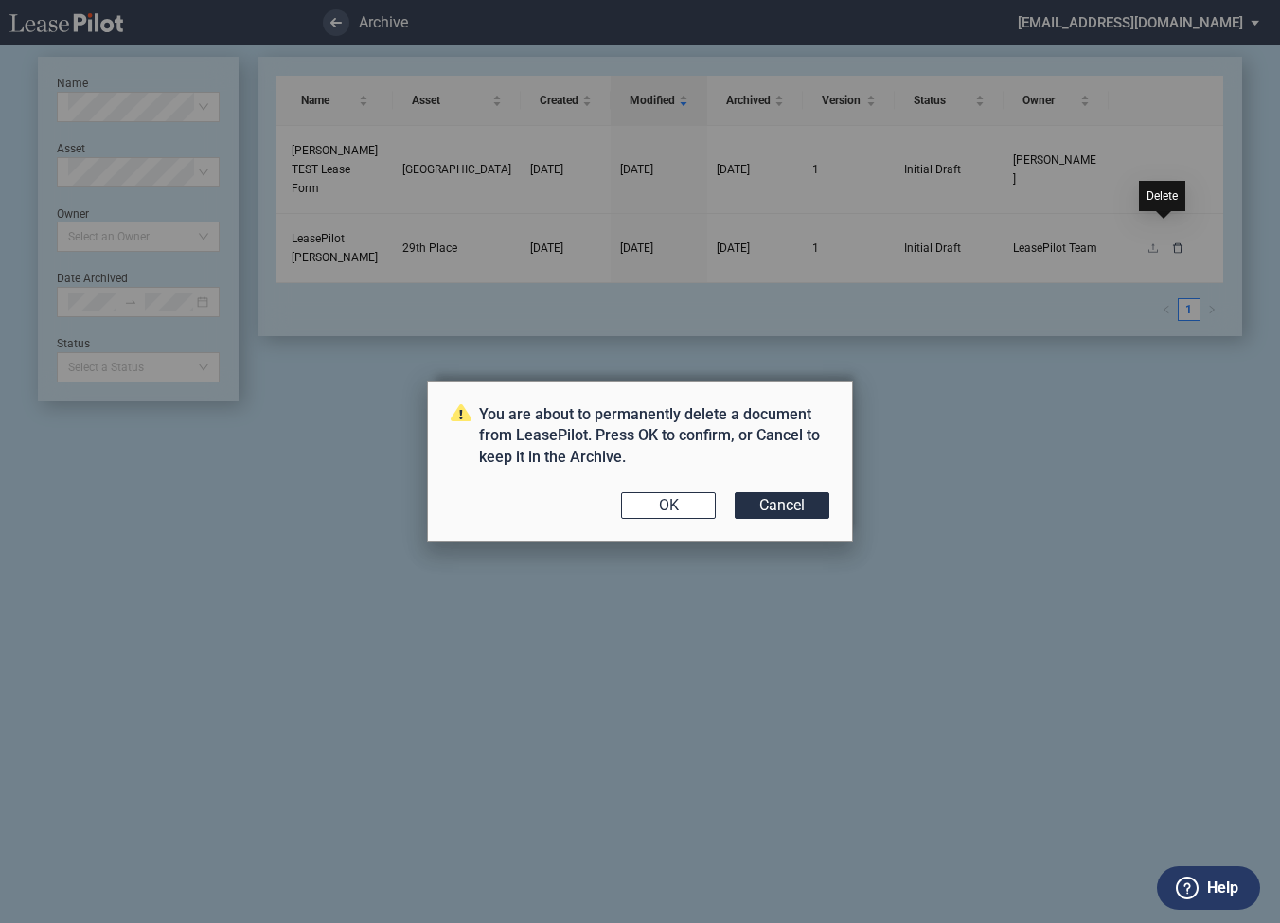
scroll to position [0, 0]
click at [657, 503] on button "OK" at bounding box center [668, 505] width 95 height 27
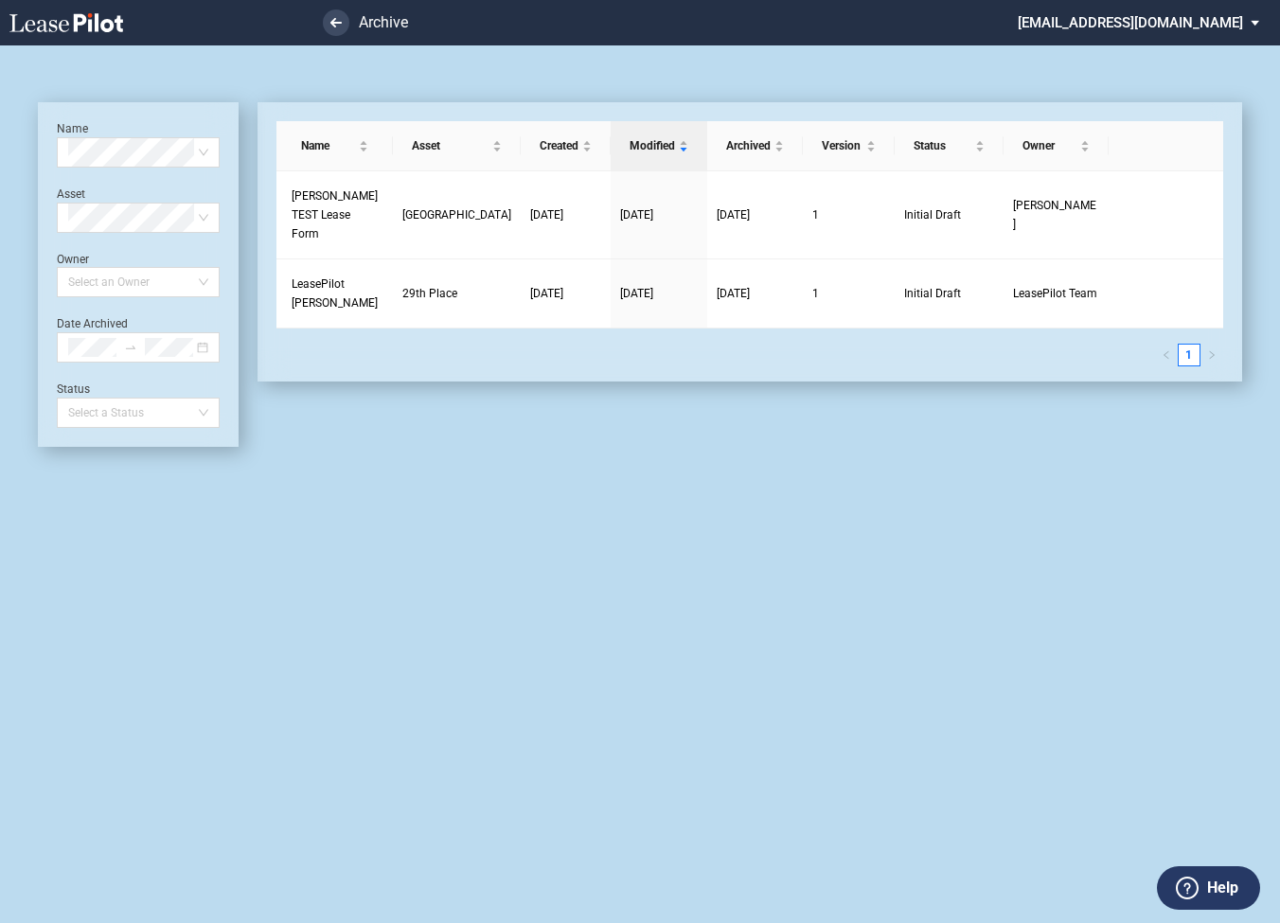
scroll to position [45, 0]
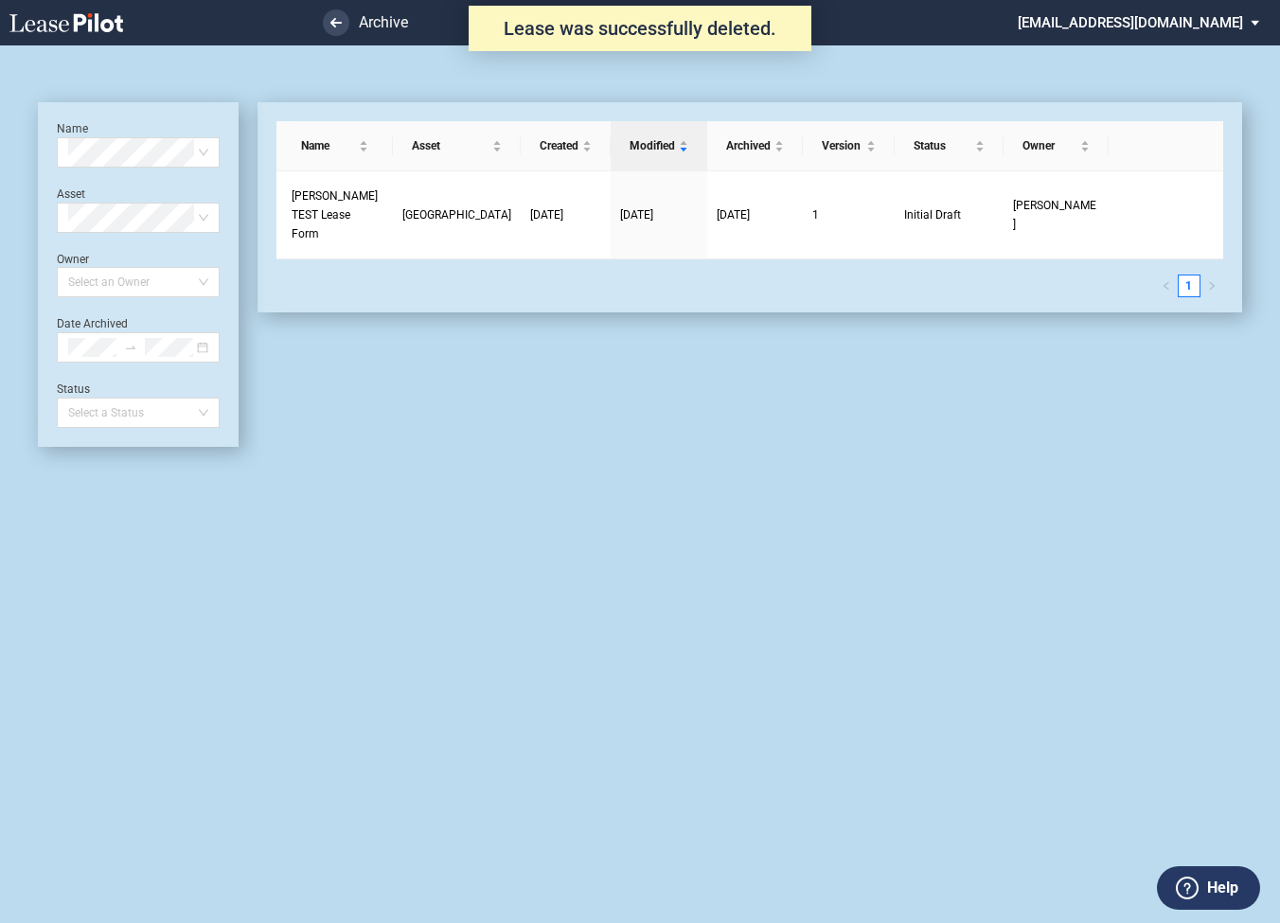
scroll to position [45, 0]
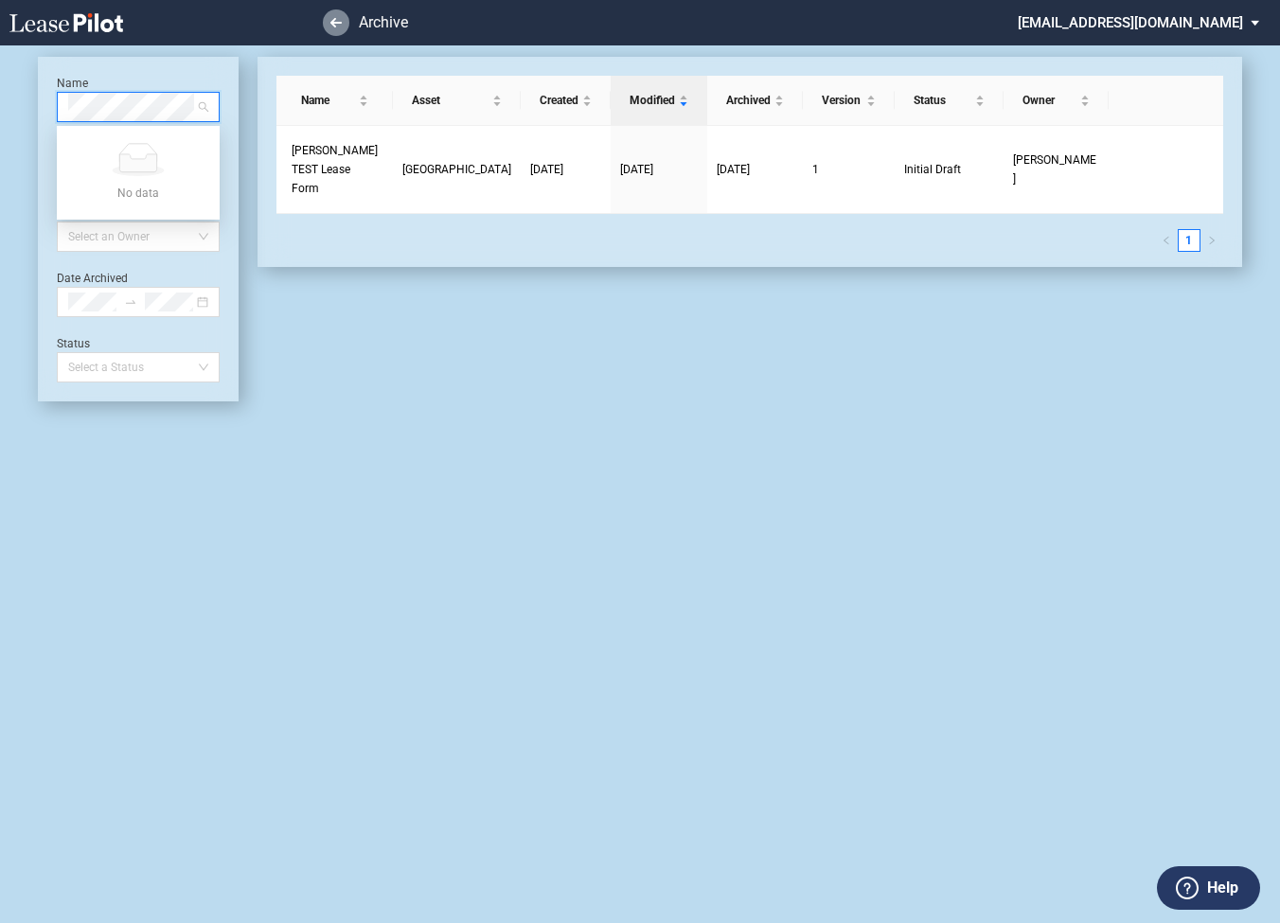
click at [332, 25] on use at bounding box center [335, 22] width 11 height 9
